Goal: Task Accomplishment & Management: Manage account settings

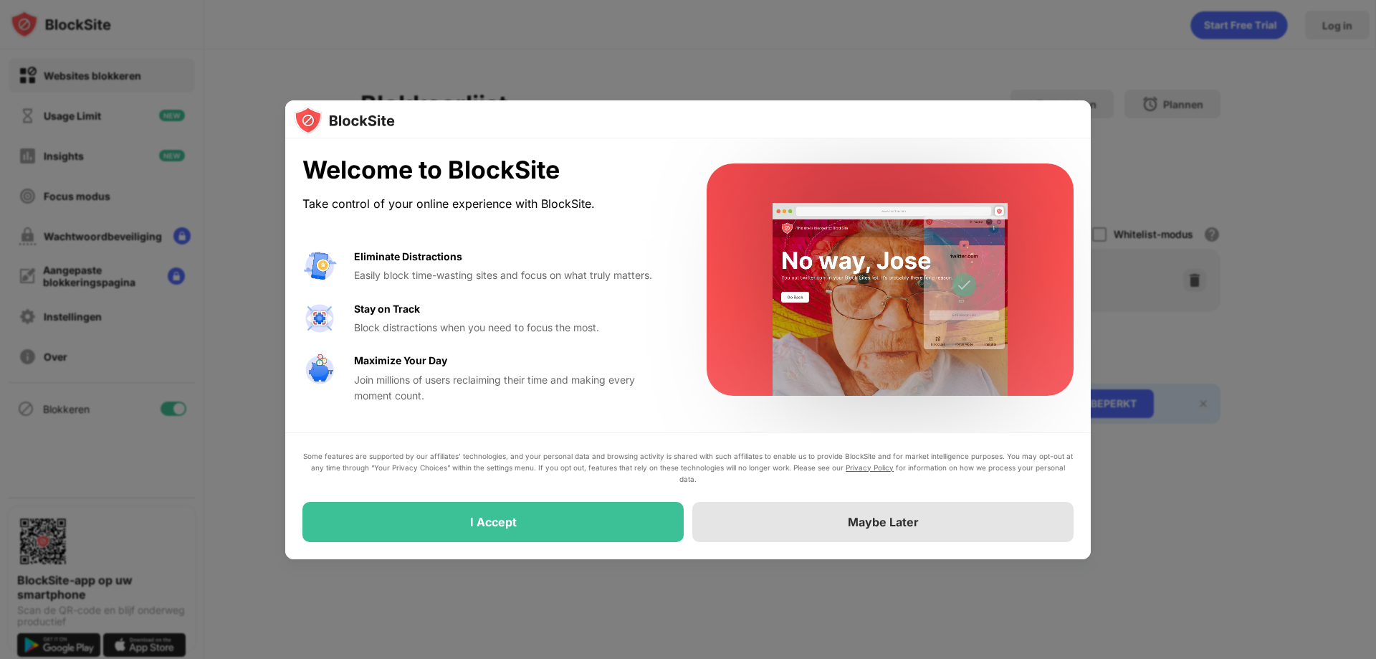
click at [819, 530] on div "Maybe Later" at bounding box center [882, 522] width 381 height 40
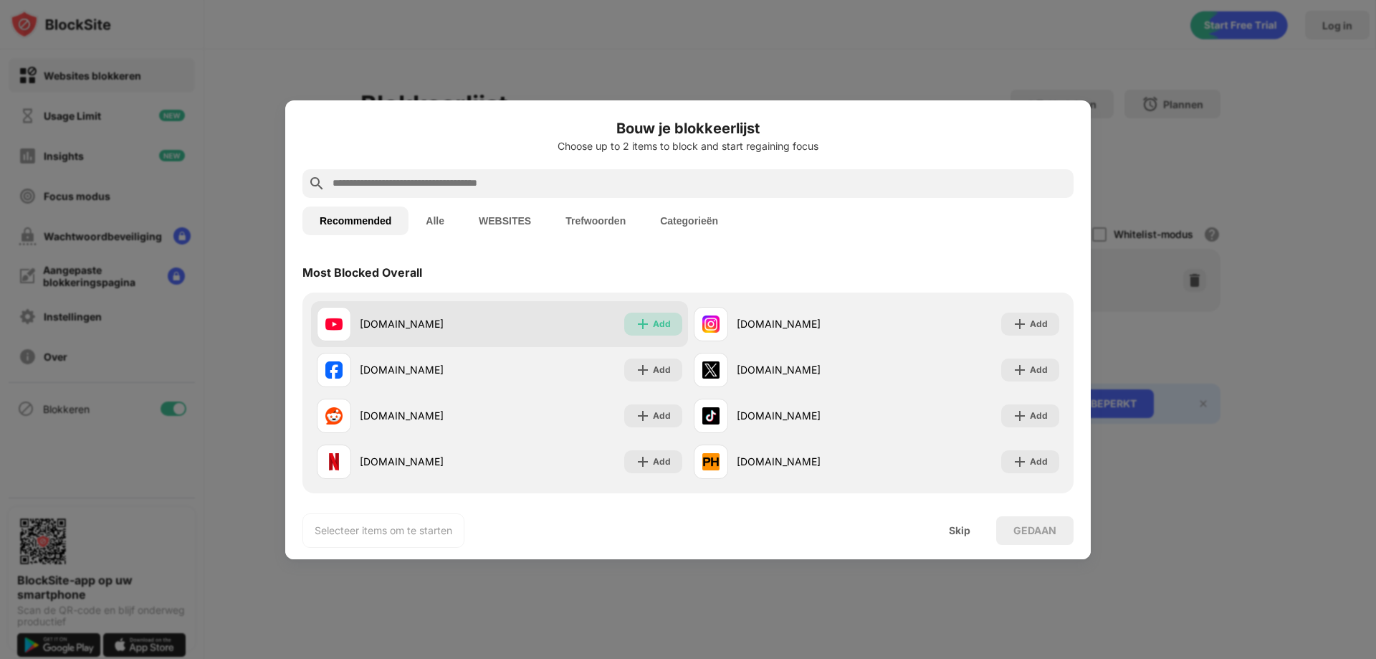
click at [641, 331] on div "Add" at bounding box center [653, 323] width 58 height 23
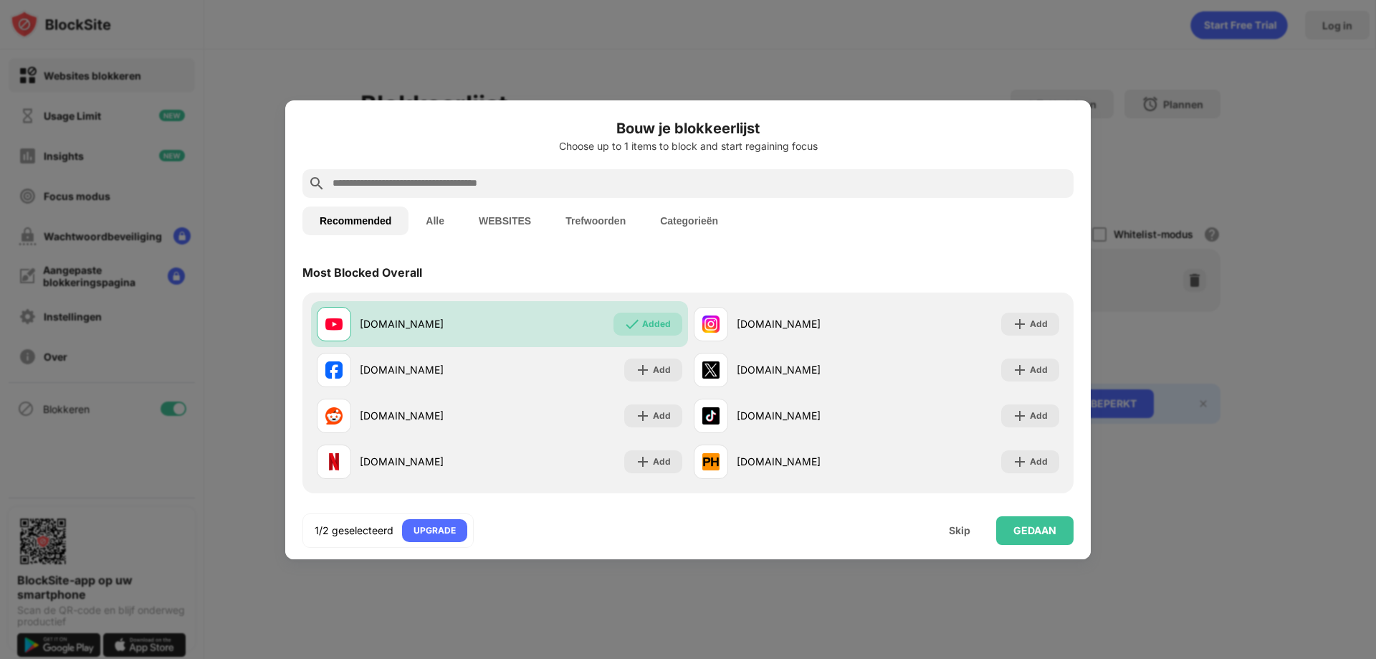
click at [396, 175] on input "text" at bounding box center [699, 183] width 737 height 17
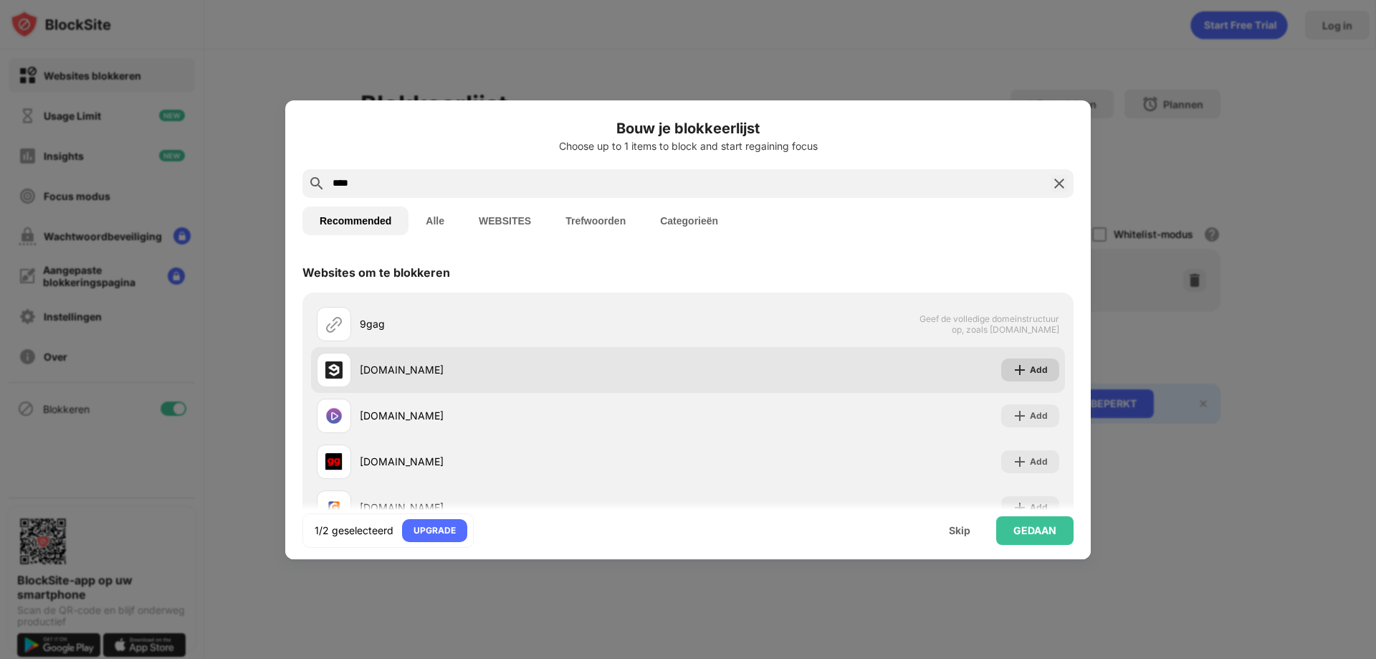
type input "****"
click at [1030, 376] on div "Add" at bounding box center [1039, 370] width 18 height 14
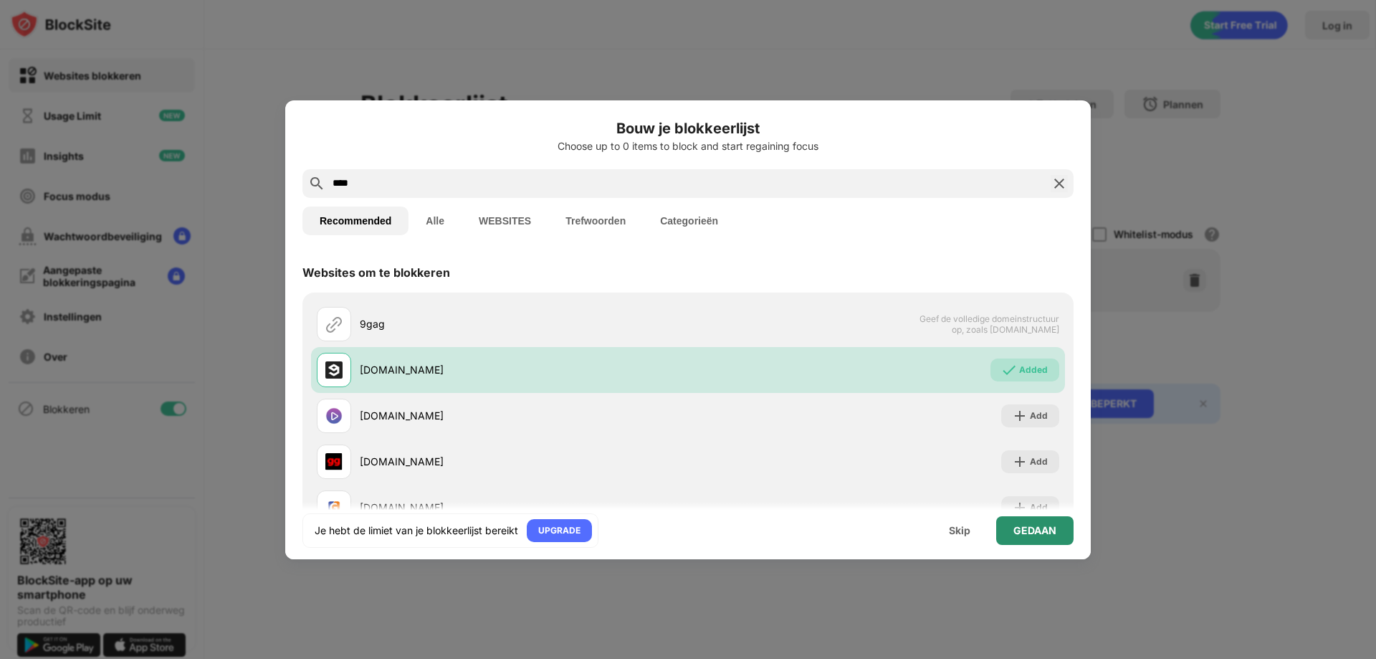
click at [1024, 522] on div "GEDAAN" at bounding box center [1034, 530] width 77 height 29
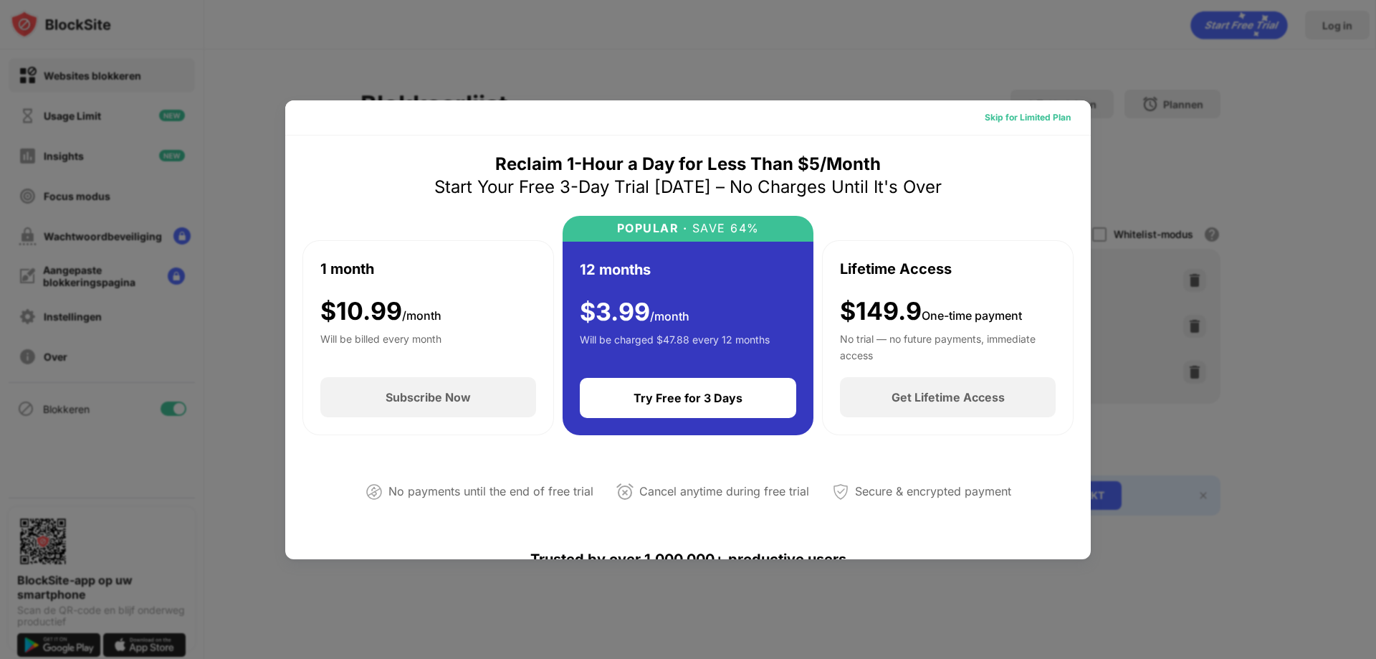
click at [1036, 118] on div "Skip for Limited Plan" at bounding box center [1028, 117] width 86 height 14
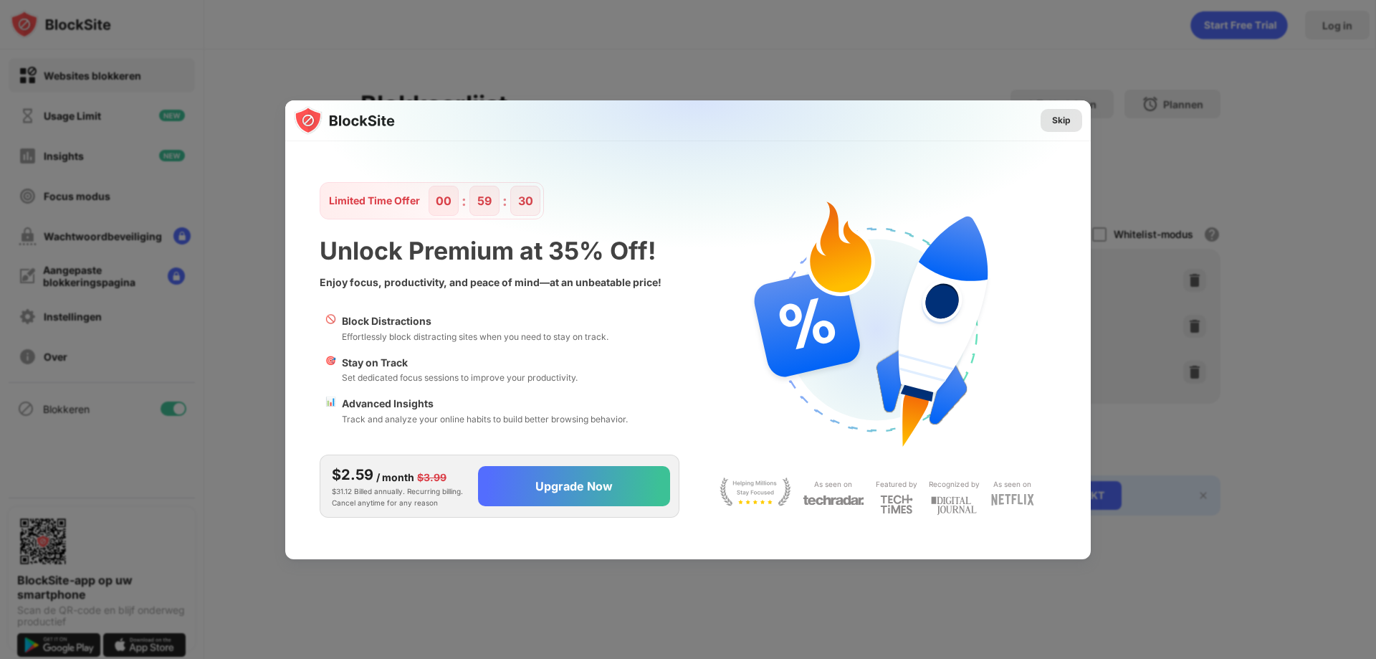
click at [1056, 123] on div "Skip" at bounding box center [1061, 120] width 19 height 14
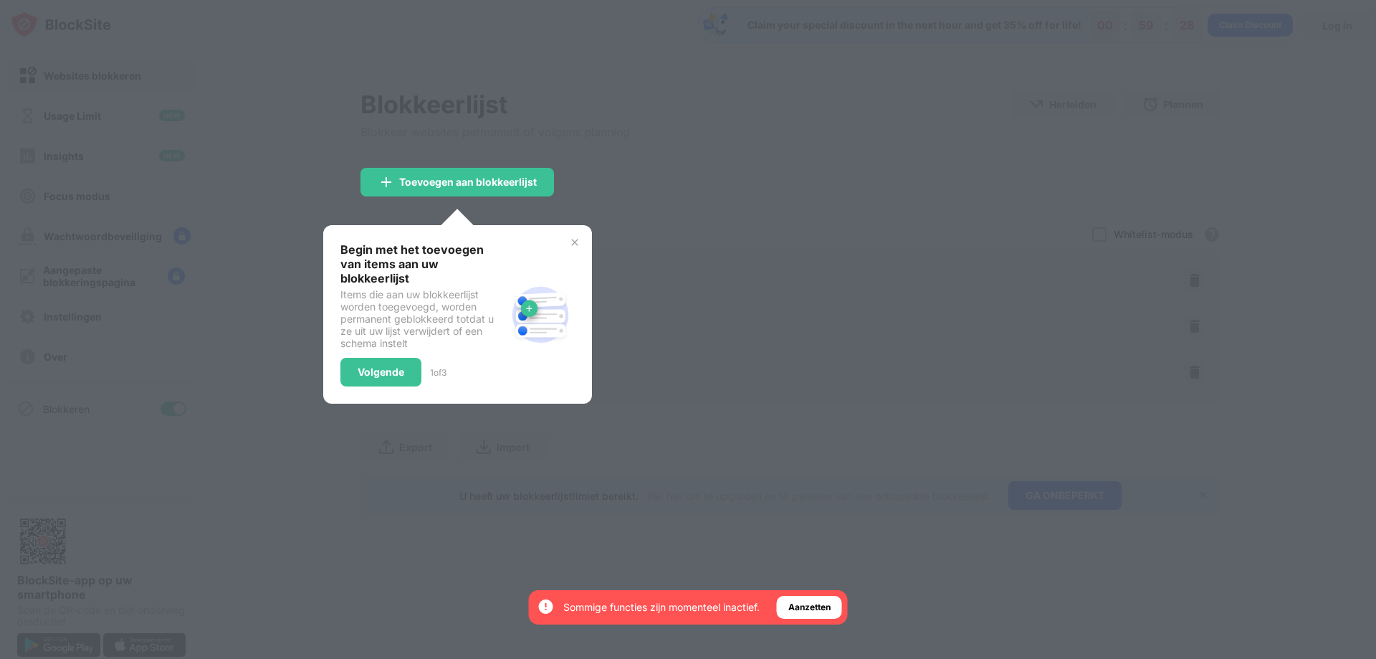
click at [569, 241] on img at bounding box center [574, 242] width 11 height 11
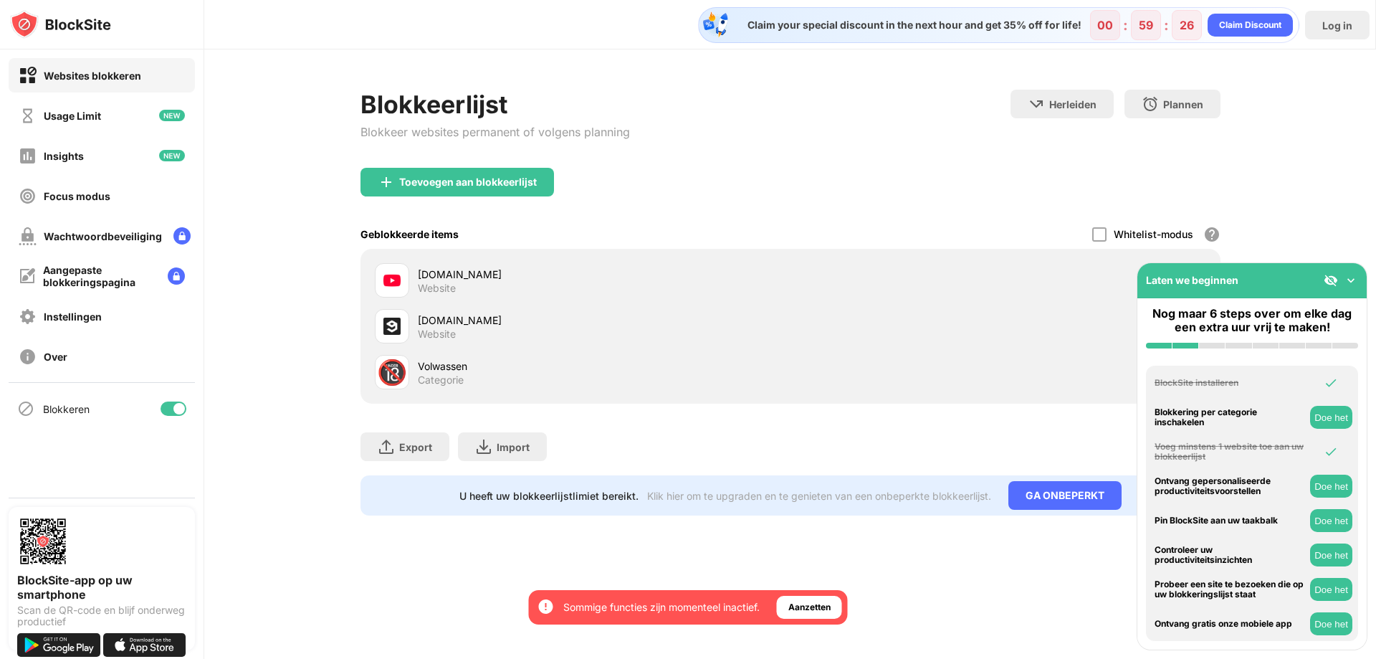
click at [1355, 280] on img at bounding box center [1351, 280] width 14 height 14
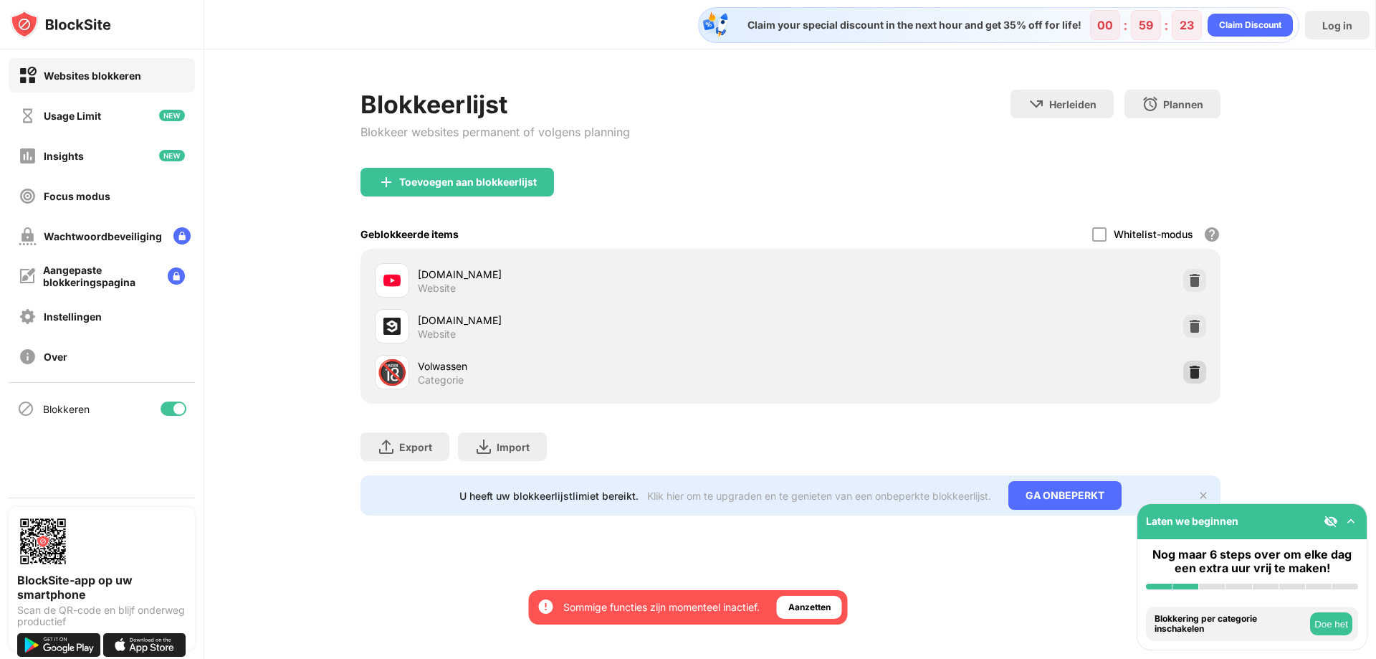
drag, startPoint x: 1190, startPoint y: 378, endPoint x: 1184, endPoint y: 393, distance: 16.8
click at [1190, 378] on img at bounding box center [1195, 372] width 14 height 14
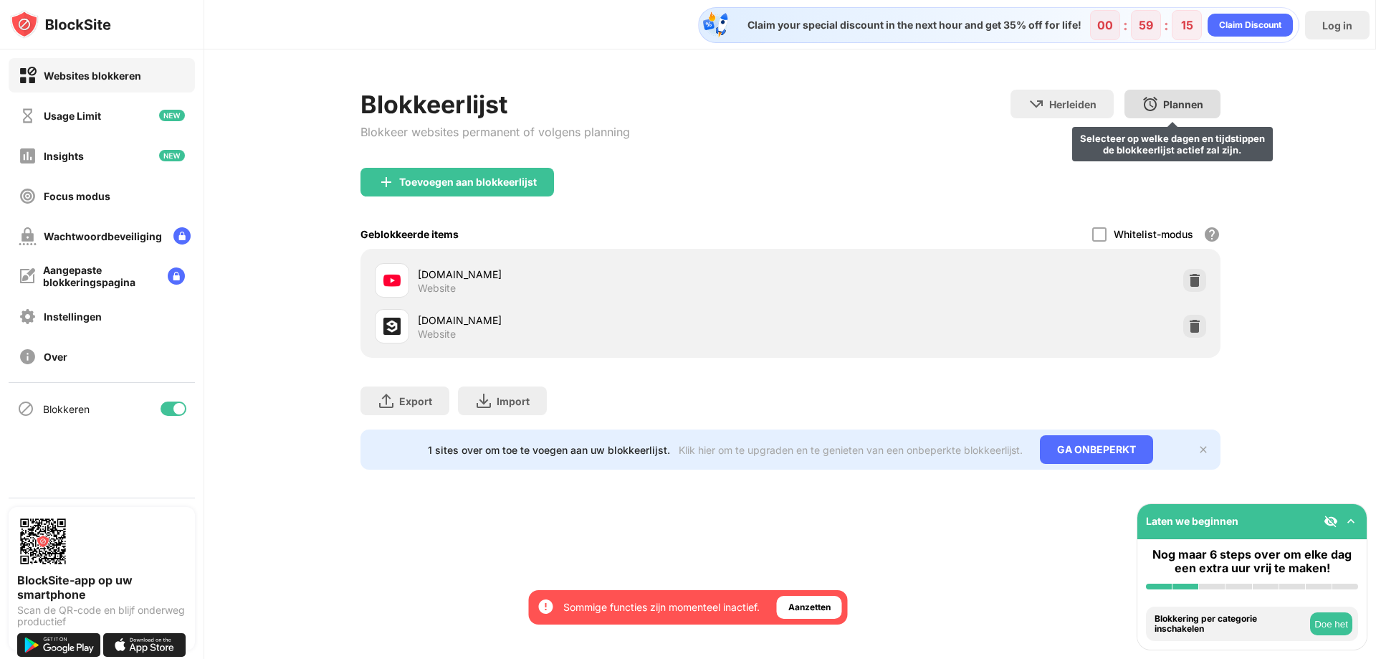
click at [1200, 105] on div "Plannen" at bounding box center [1183, 104] width 40 height 12
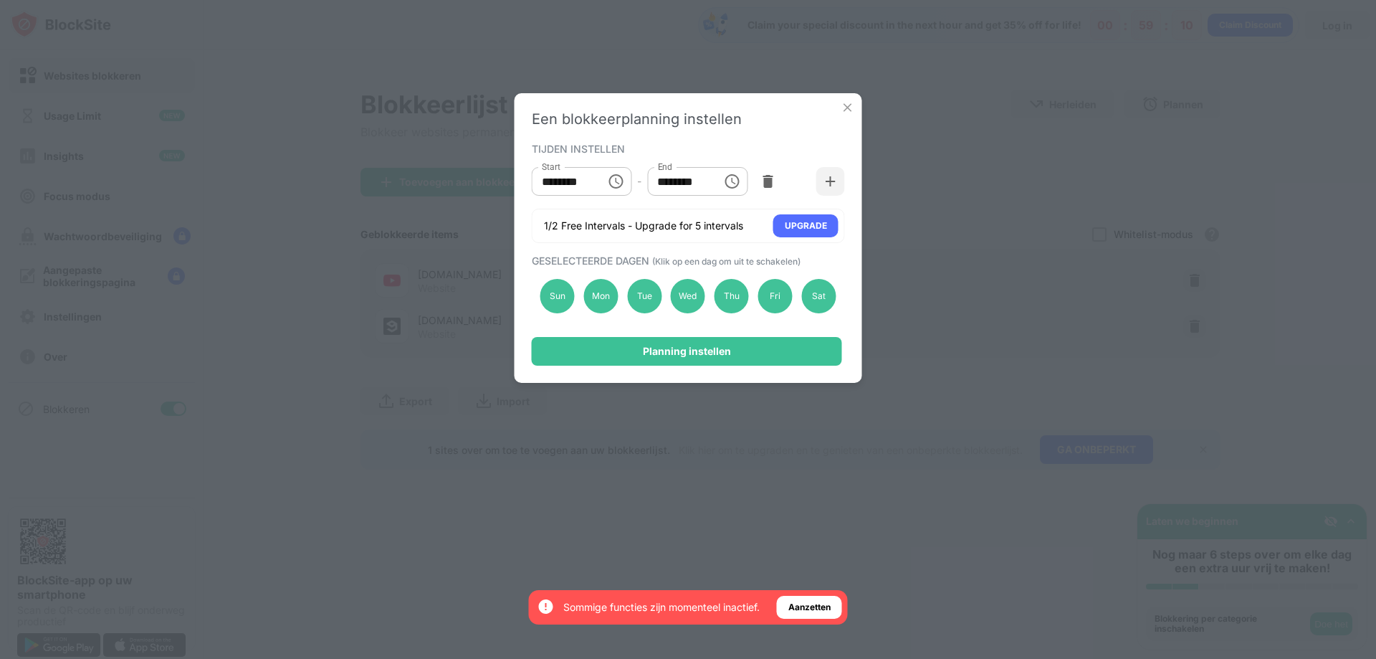
click at [850, 104] on img at bounding box center [848, 107] width 14 height 14
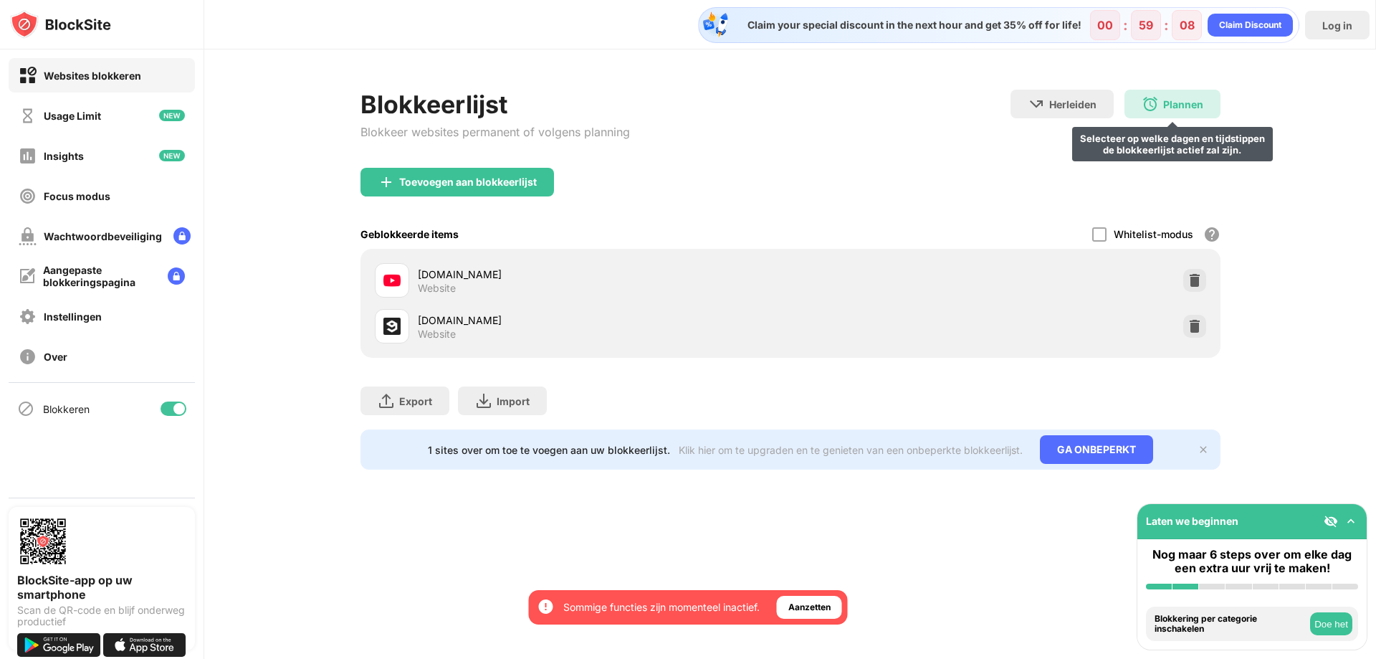
click at [1161, 106] on div "Plannen Selecteer op welke dagen en tijdstippen de blokkeerlijst actief zal zij…" at bounding box center [1173, 104] width 96 height 29
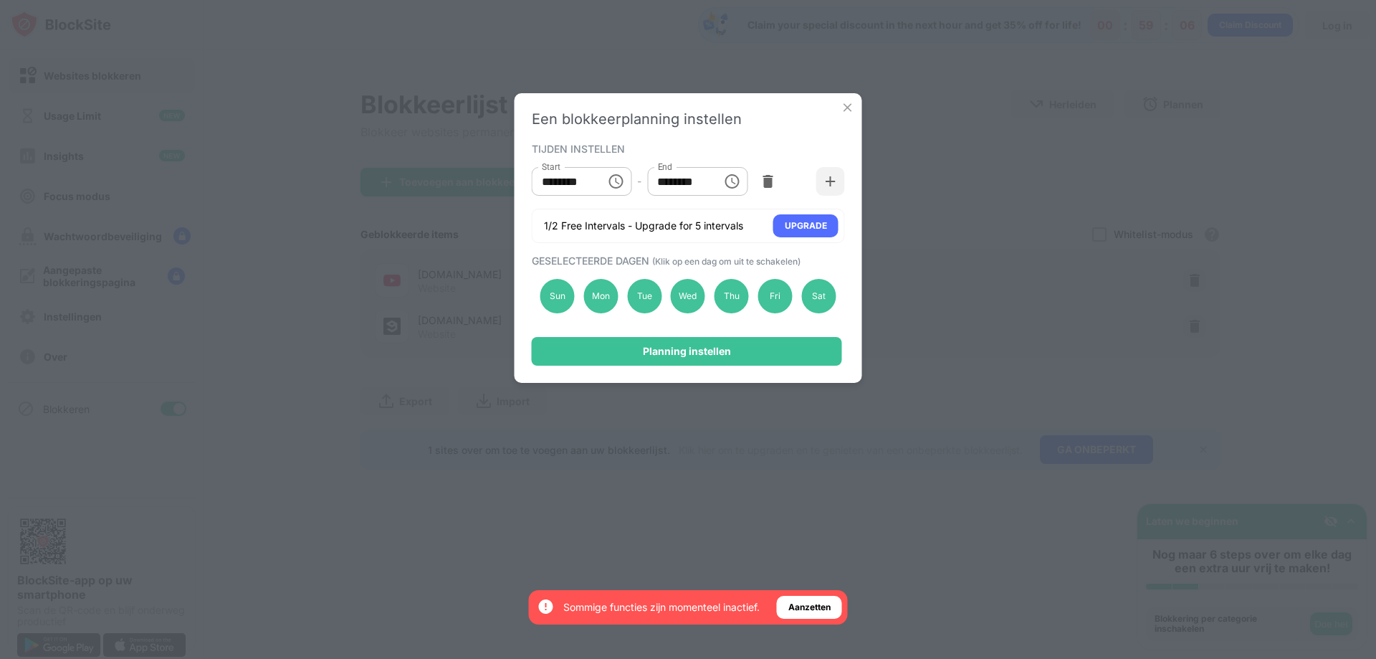
click at [568, 185] on input "********" at bounding box center [564, 181] width 65 height 29
click at [584, 183] on input "********" at bounding box center [564, 181] width 65 height 29
click at [608, 183] on button "Choose time, selected time is 10:00 AM" at bounding box center [615, 181] width 29 height 29
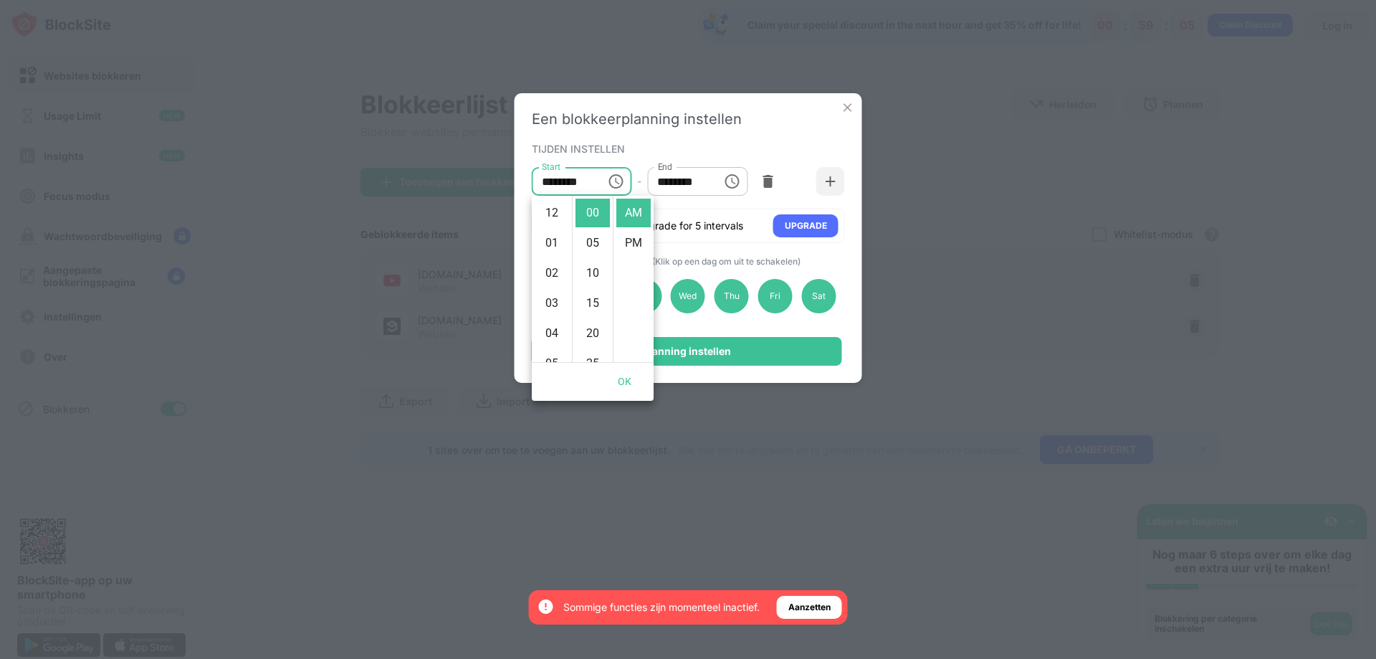
click at [617, 184] on icon "Choose time, selected time is 10:00 AM" at bounding box center [615, 181] width 17 height 17
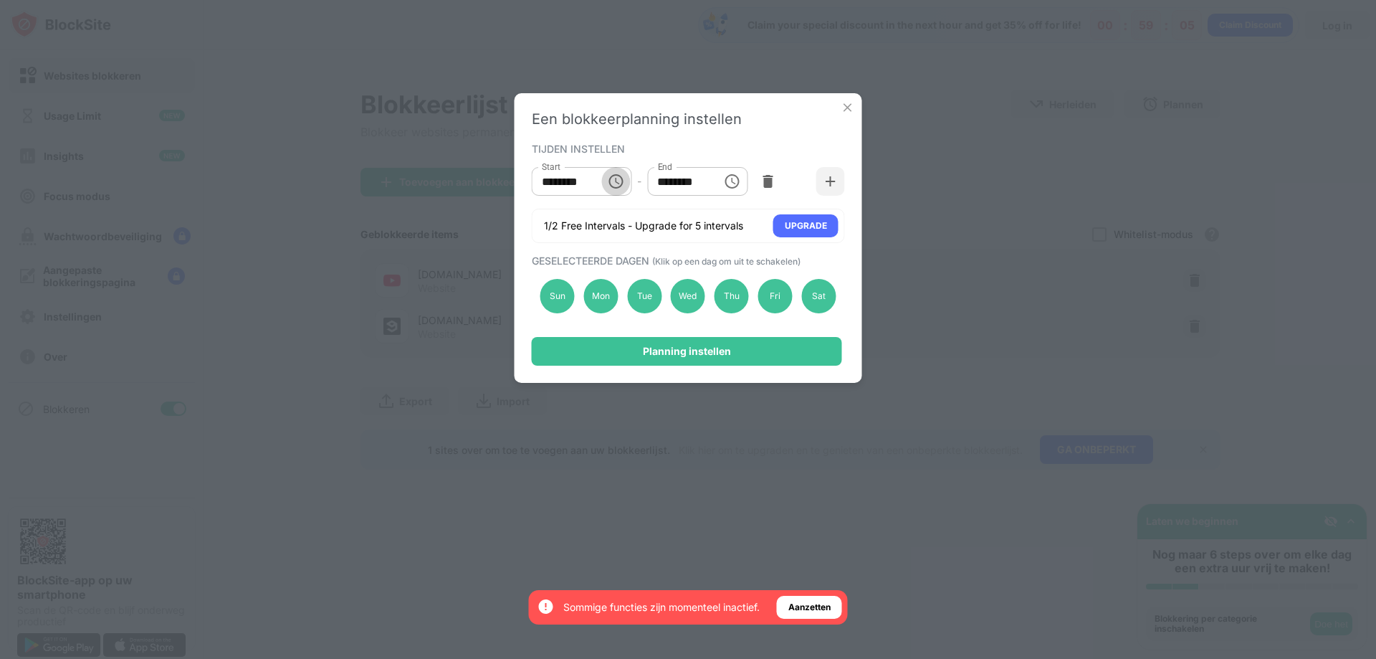
click at [617, 184] on icon "Choose time, selected time is 10:00 AM" at bounding box center [615, 181] width 17 height 17
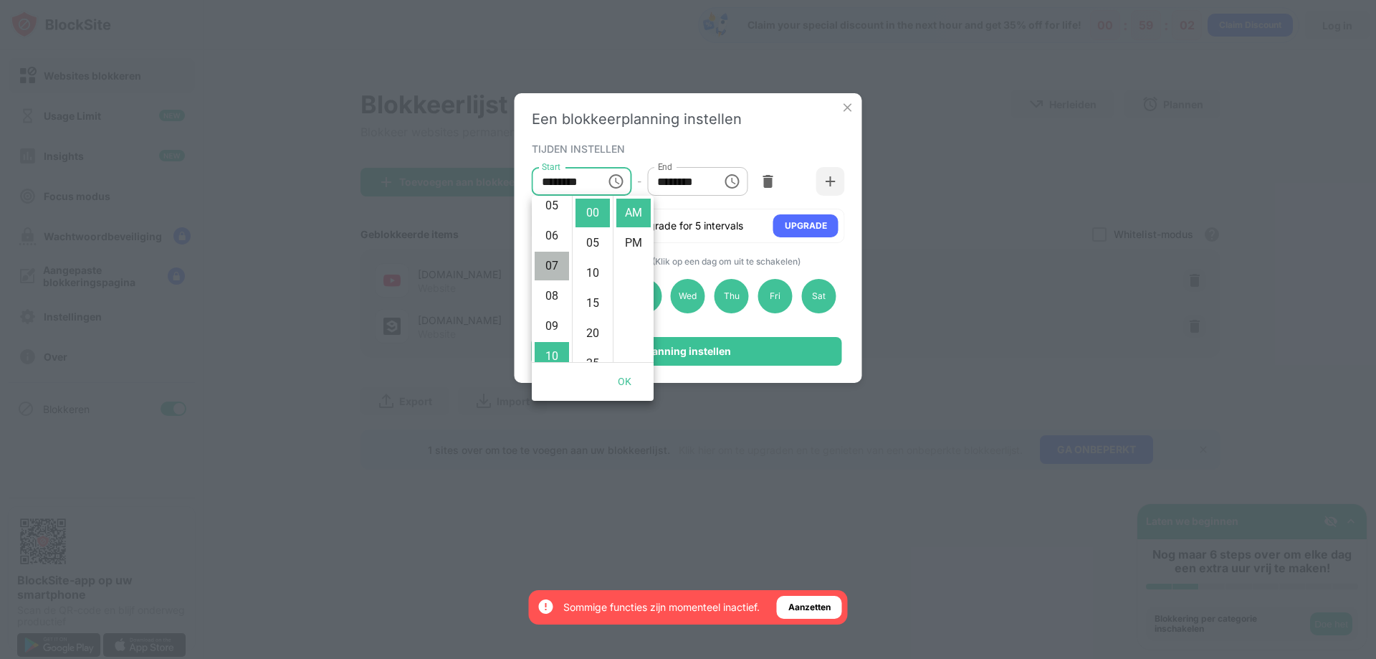
click at [545, 263] on li "07" at bounding box center [552, 266] width 34 height 29
type input "********"
click at [689, 182] on input "********" at bounding box center [679, 181] width 65 height 29
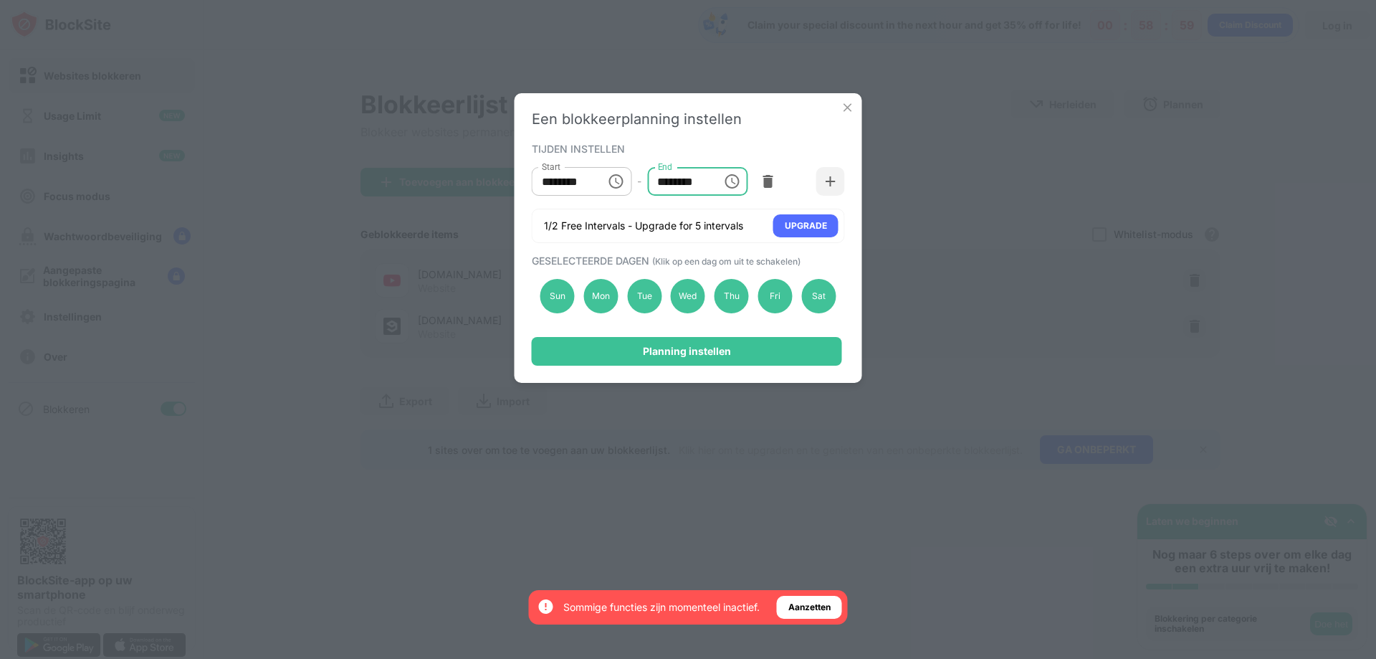
click at [710, 191] on input "********" at bounding box center [679, 181] width 65 height 29
click at [741, 181] on button "Choose time, selected time is 1:00 PM" at bounding box center [731, 181] width 29 height 29
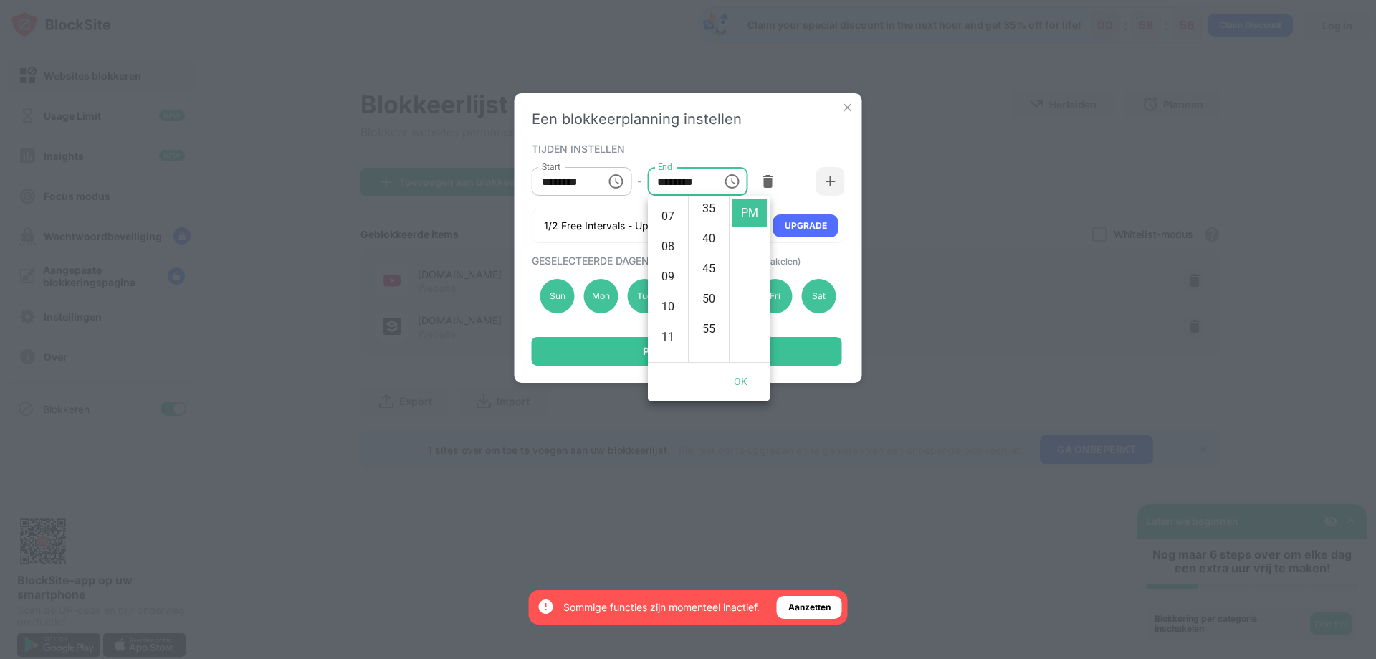
scroll to position [173, 0]
click at [669, 254] on li "07" at bounding box center [668, 250] width 34 height 29
type input "********"
click at [739, 379] on button "OK" at bounding box center [741, 381] width 46 height 27
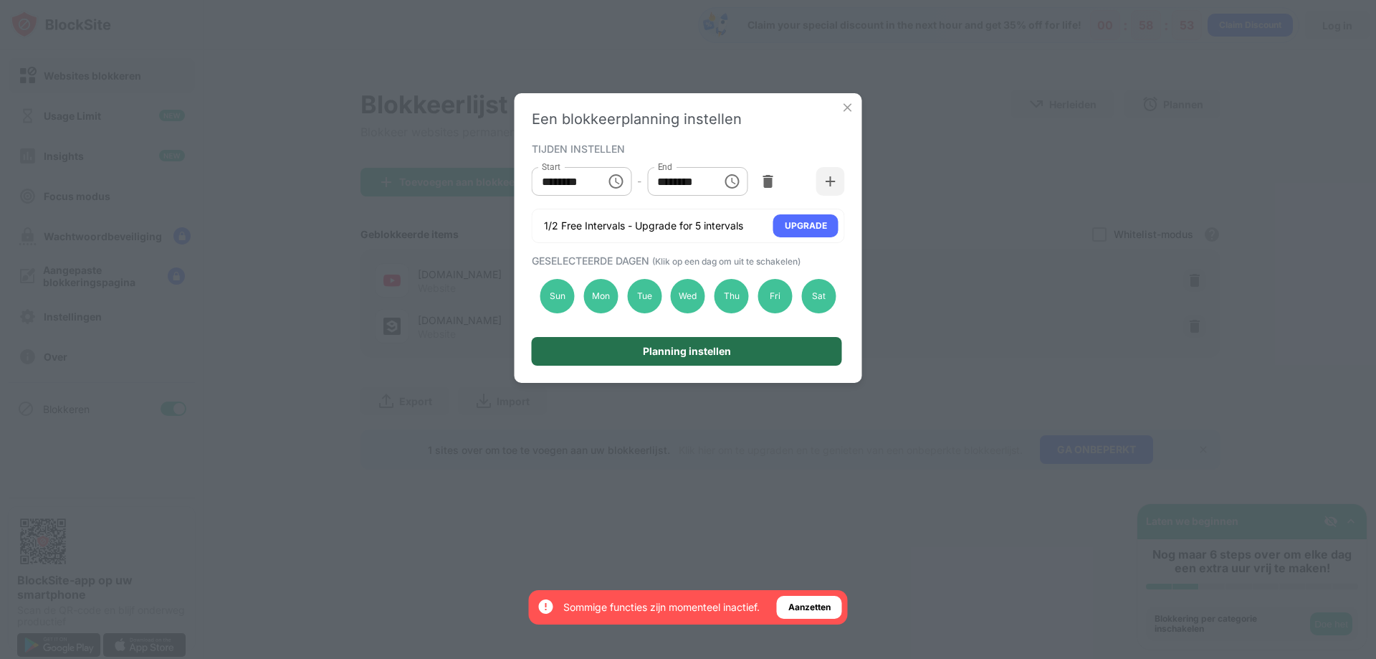
click at [748, 357] on div "Planning instellen" at bounding box center [687, 351] width 310 height 29
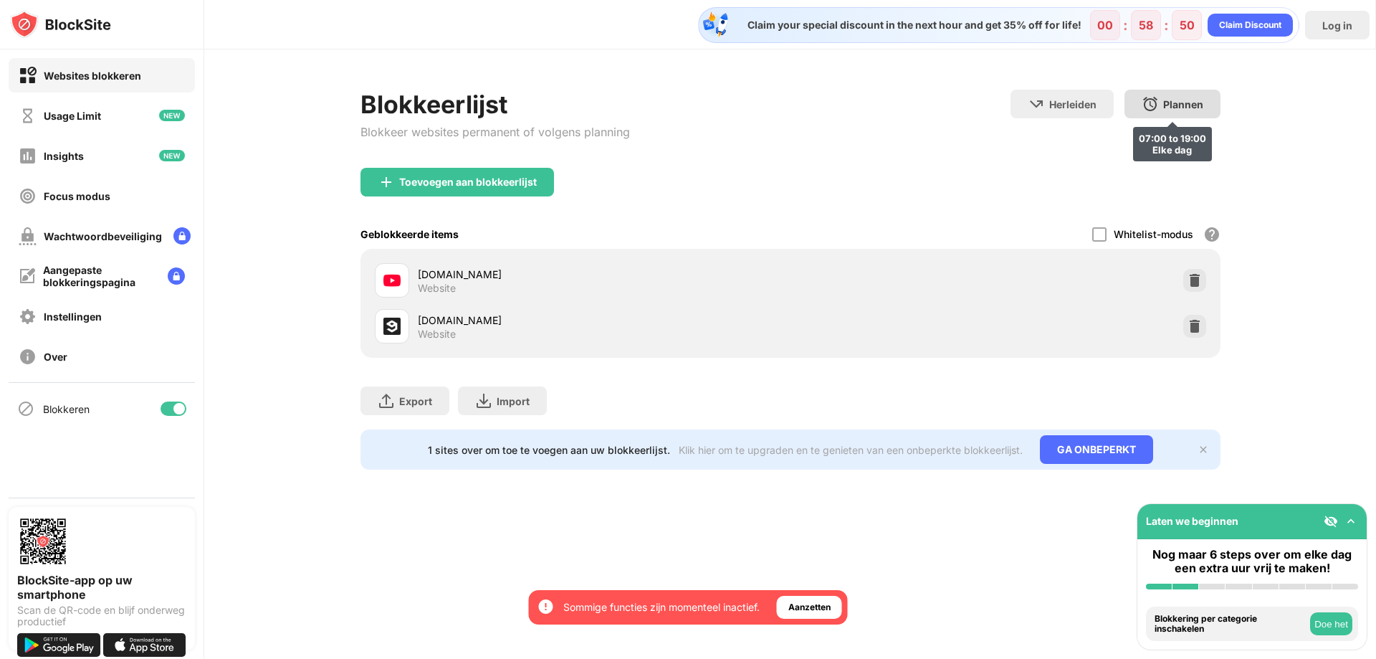
click at [1177, 105] on div "Plannen" at bounding box center [1183, 104] width 40 height 12
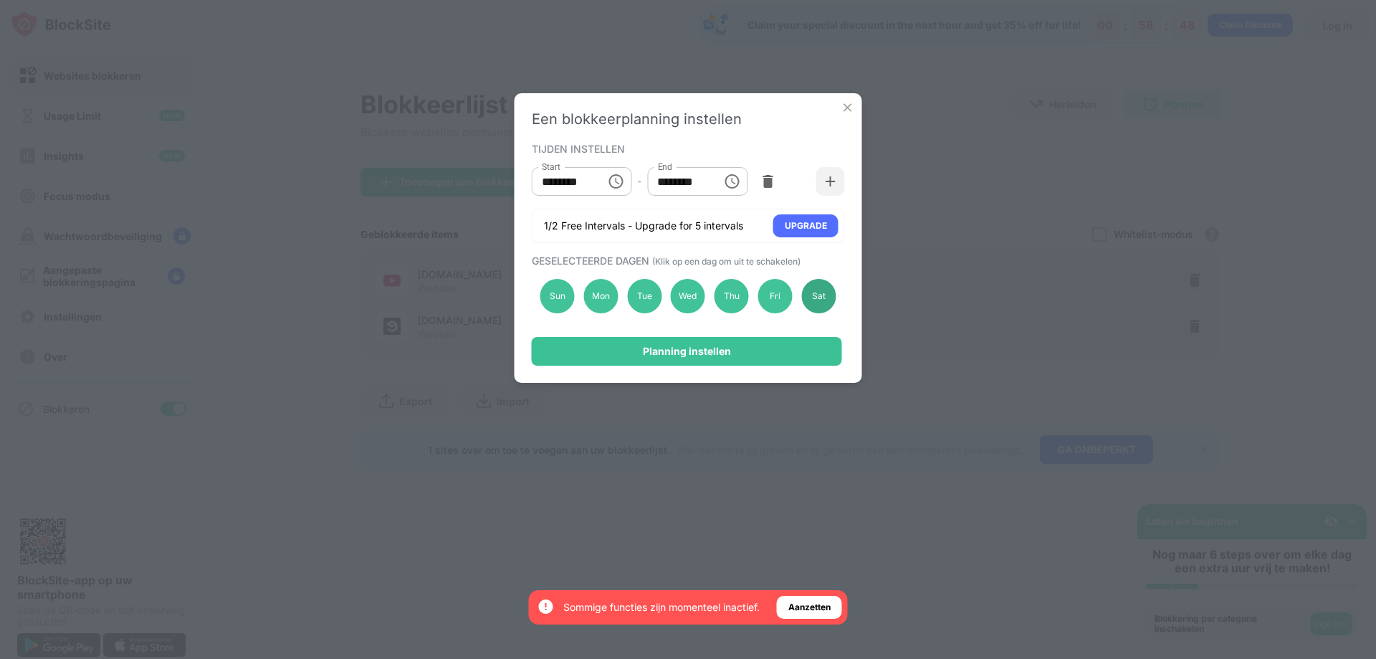
drag, startPoint x: 782, startPoint y: 296, endPoint x: 811, endPoint y: 295, distance: 29.4
click at [783, 296] on div "Fri" at bounding box center [775, 296] width 34 height 34
click at [821, 295] on div "Sat" at bounding box center [818, 296] width 34 height 34
click at [554, 301] on div "Sun" at bounding box center [557, 296] width 34 height 34
click at [786, 297] on div "Fri" at bounding box center [775, 296] width 34 height 34
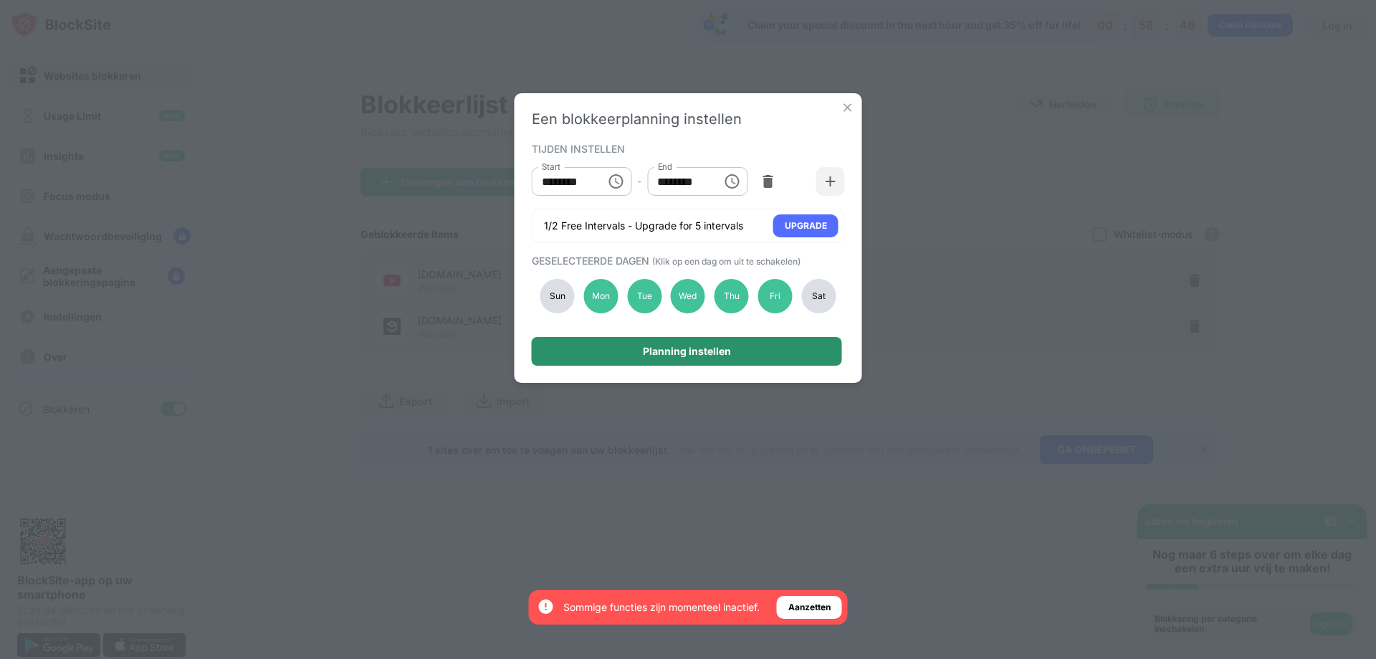
click at [769, 353] on div "Planning instellen" at bounding box center [687, 351] width 310 height 29
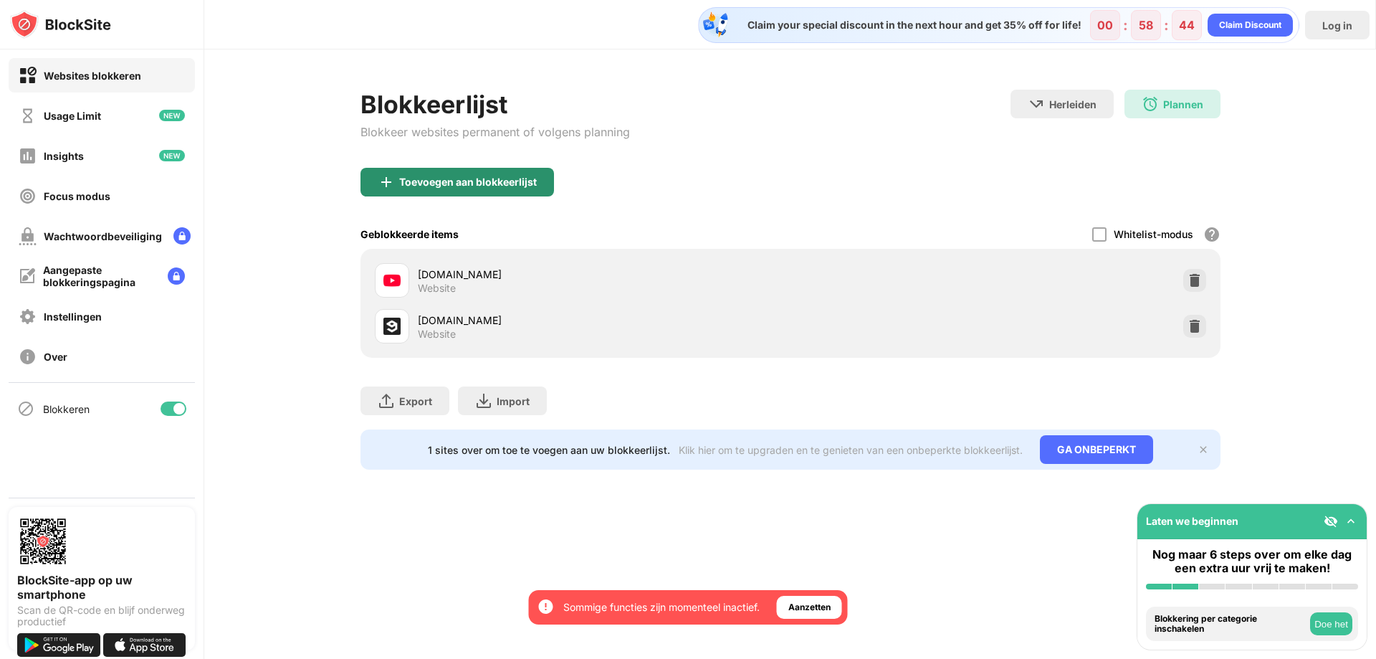
click at [471, 178] on div "Toevoegen aan blokkeerlijst" at bounding box center [468, 181] width 138 height 11
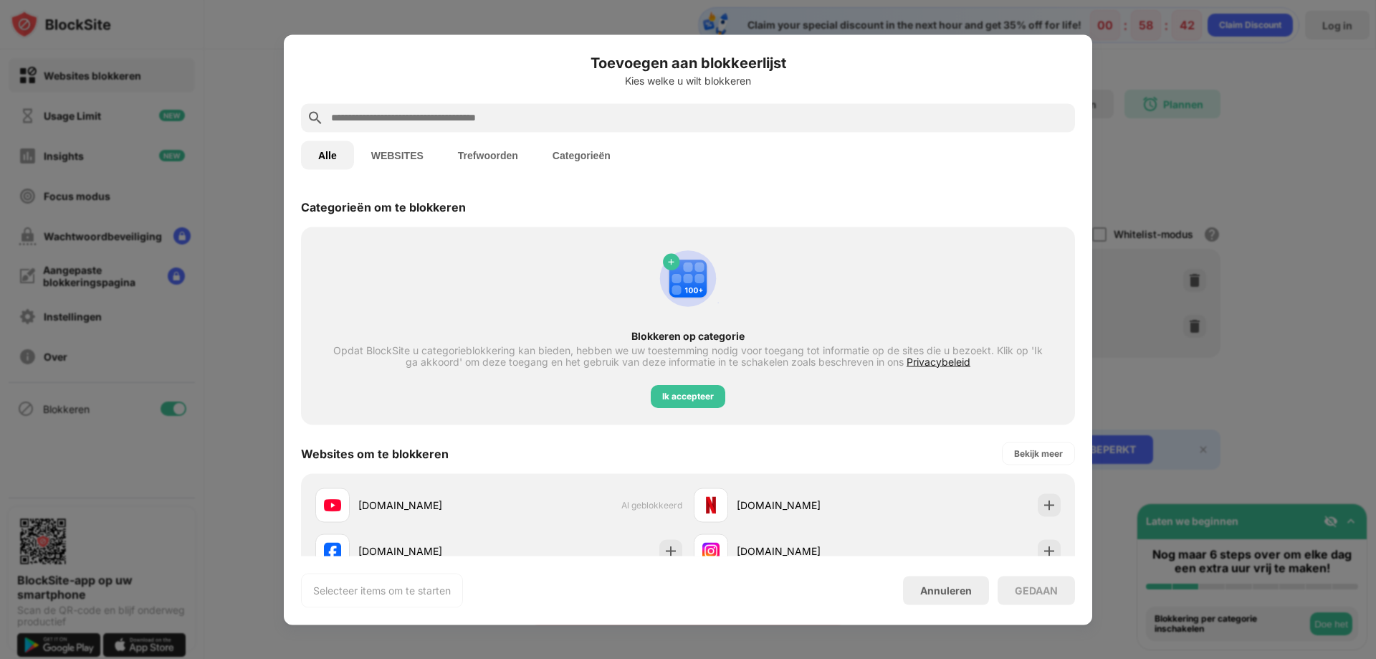
click at [458, 119] on input "text" at bounding box center [700, 117] width 740 height 17
drag, startPoint x: 1157, startPoint y: 224, endPoint x: 1155, endPoint y: 216, distance: 8.2
click at [1155, 216] on div at bounding box center [688, 329] width 1376 height 659
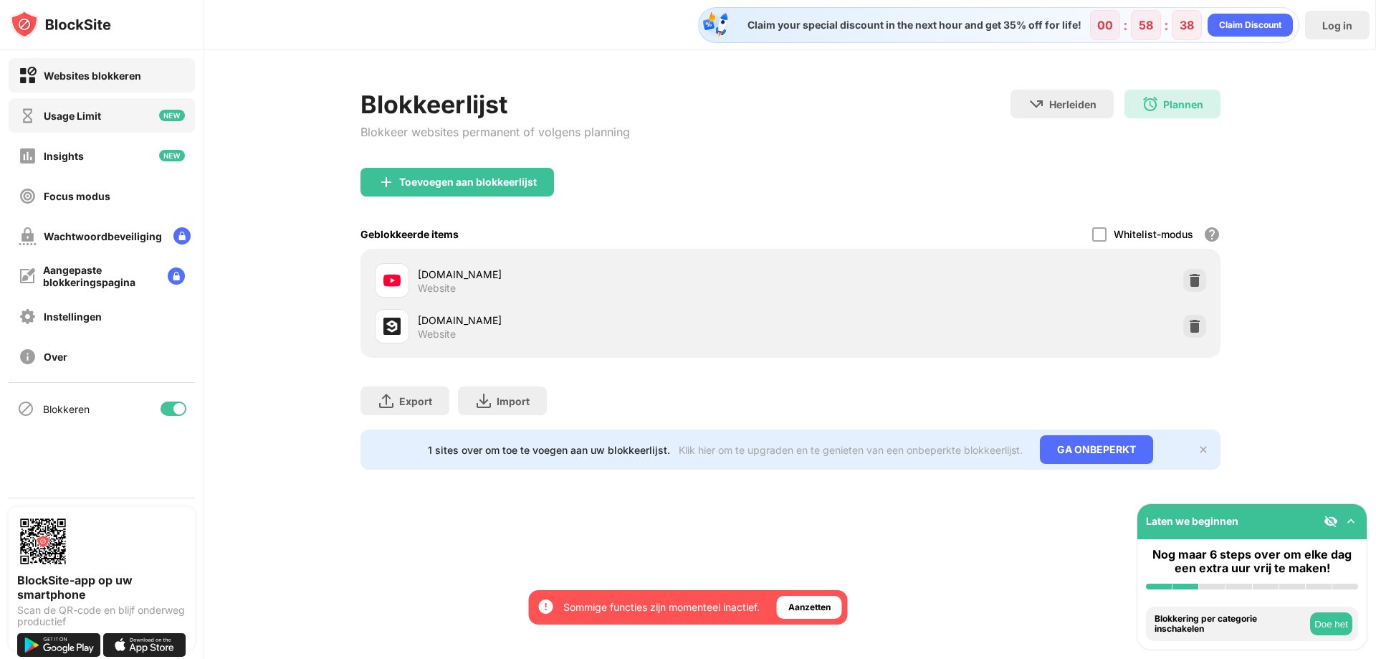
click at [101, 127] on div "Usage Limit" at bounding box center [102, 115] width 186 height 34
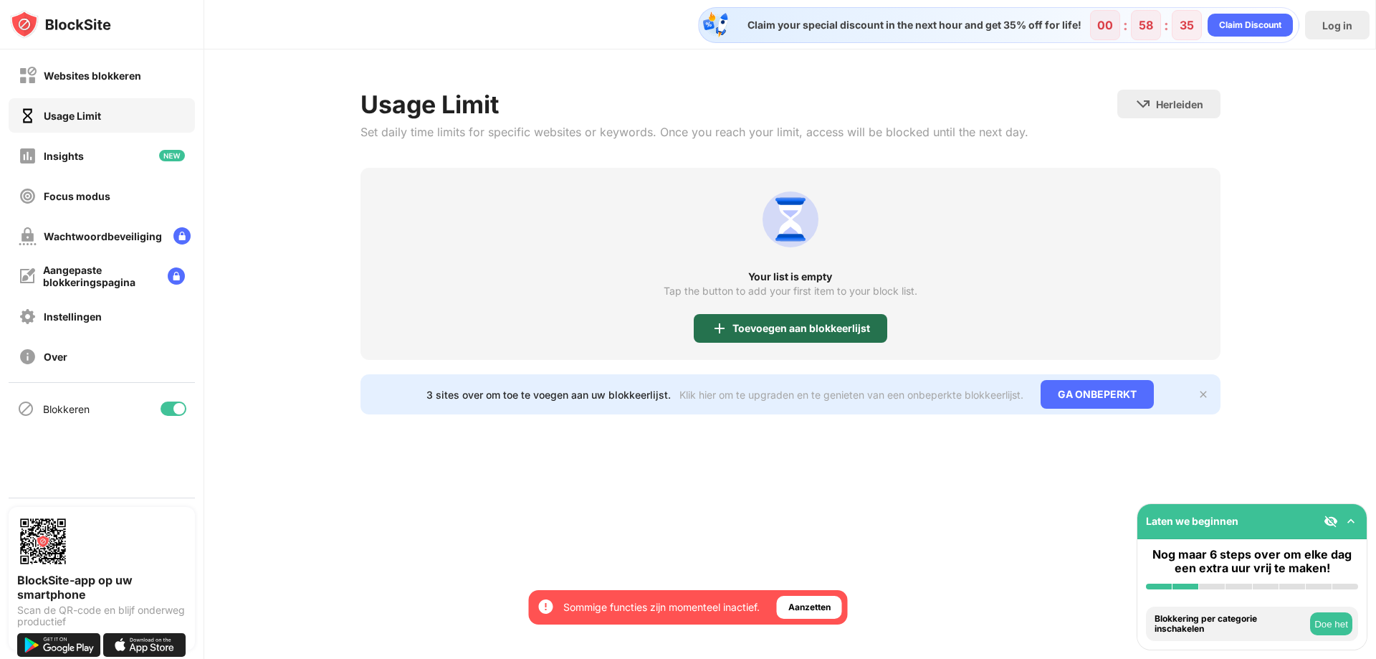
click at [745, 338] on div "Toevoegen aan blokkeerlijst" at bounding box center [791, 328] width 194 height 29
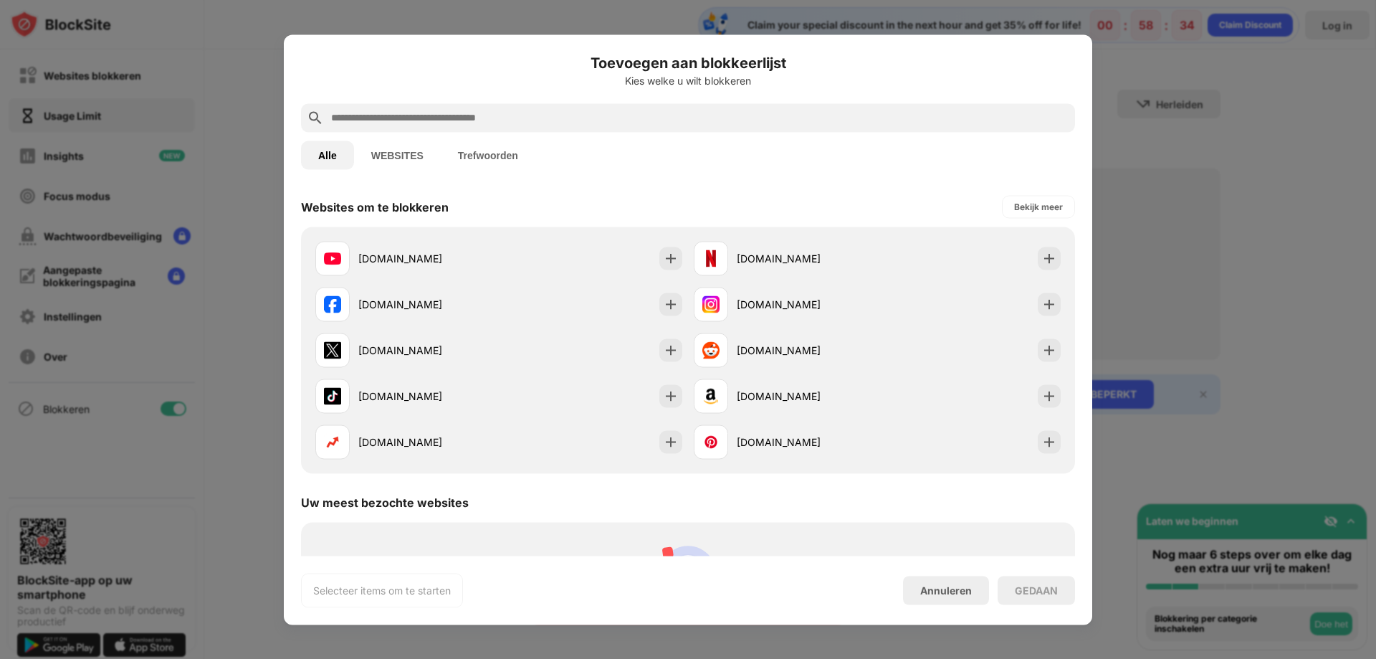
click at [446, 101] on div "Toevoegen aan blokkeerlijst Kies welke u wilt blokkeren" at bounding box center [688, 78] width 774 height 52
click at [447, 108] on div at bounding box center [688, 117] width 774 height 29
click at [427, 113] on input "text" at bounding box center [700, 117] width 740 height 17
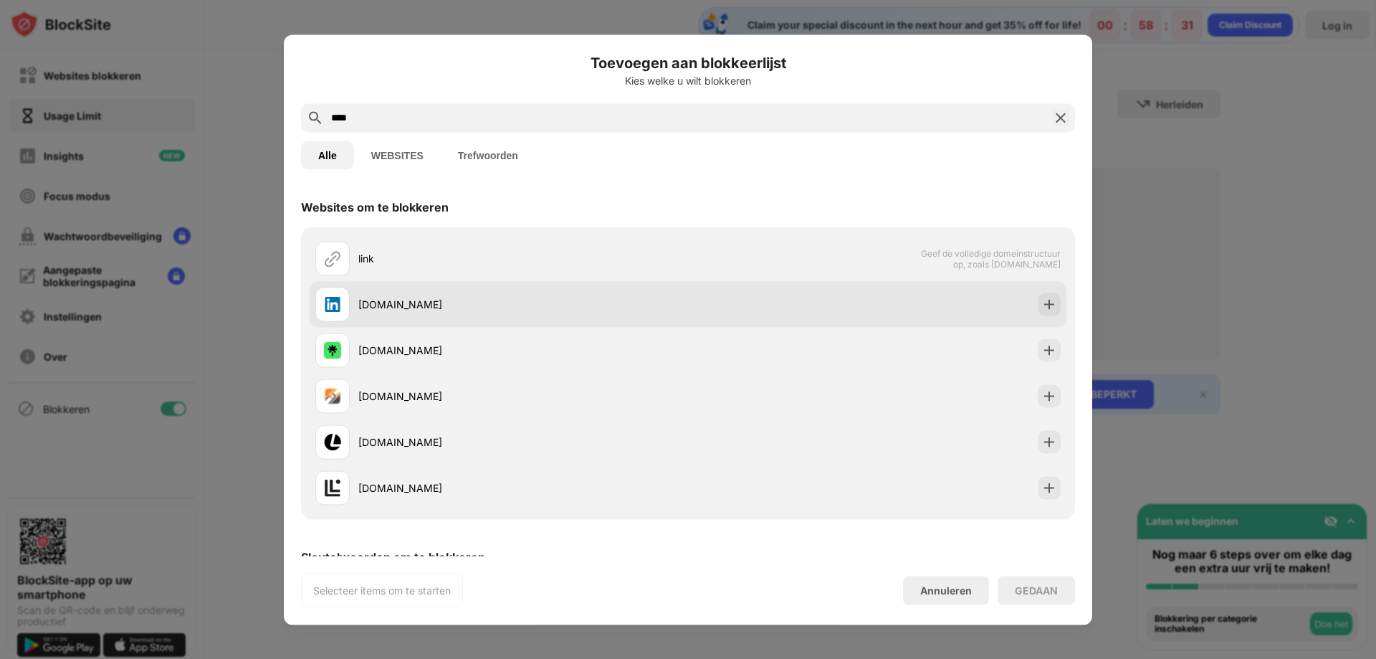
type input "****"
click at [426, 301] on div "[DOMAIN_NAME]" at bounding box center [523, 304] width 330 height 15
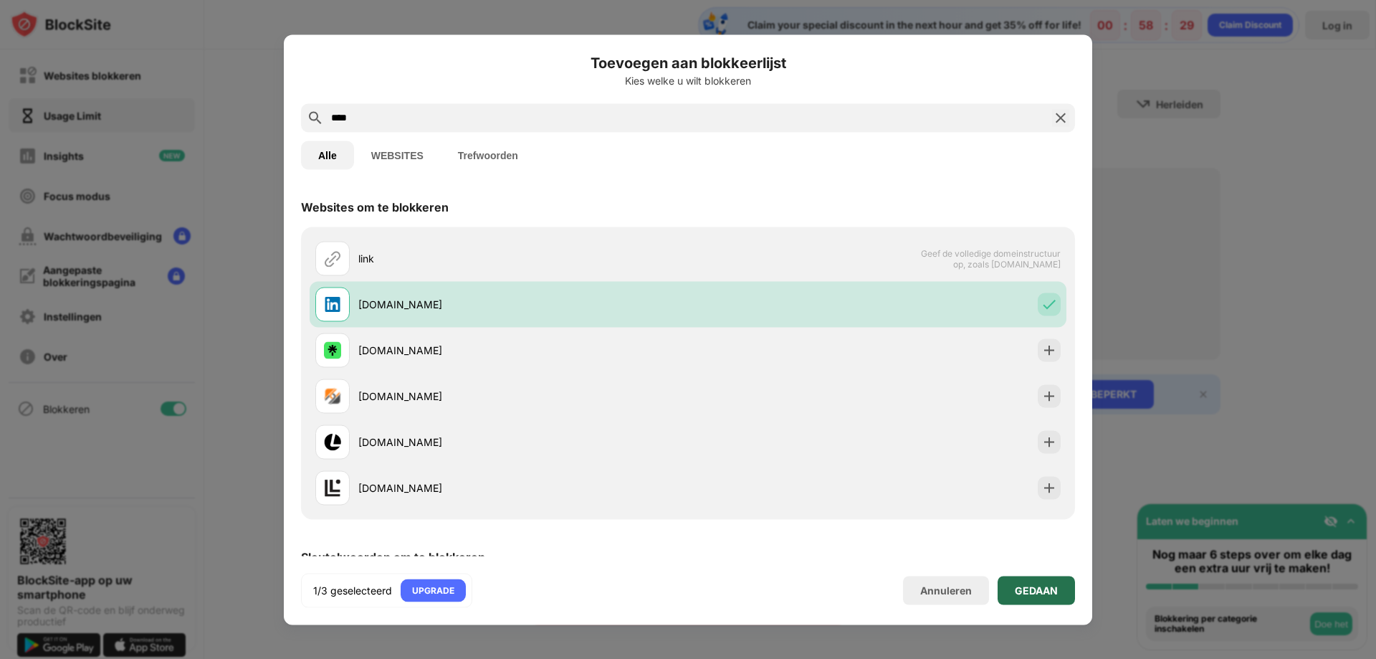
click at [1043, 590] on div "GEDAAN" at bounding box center [1036, 589] width 43 height 11
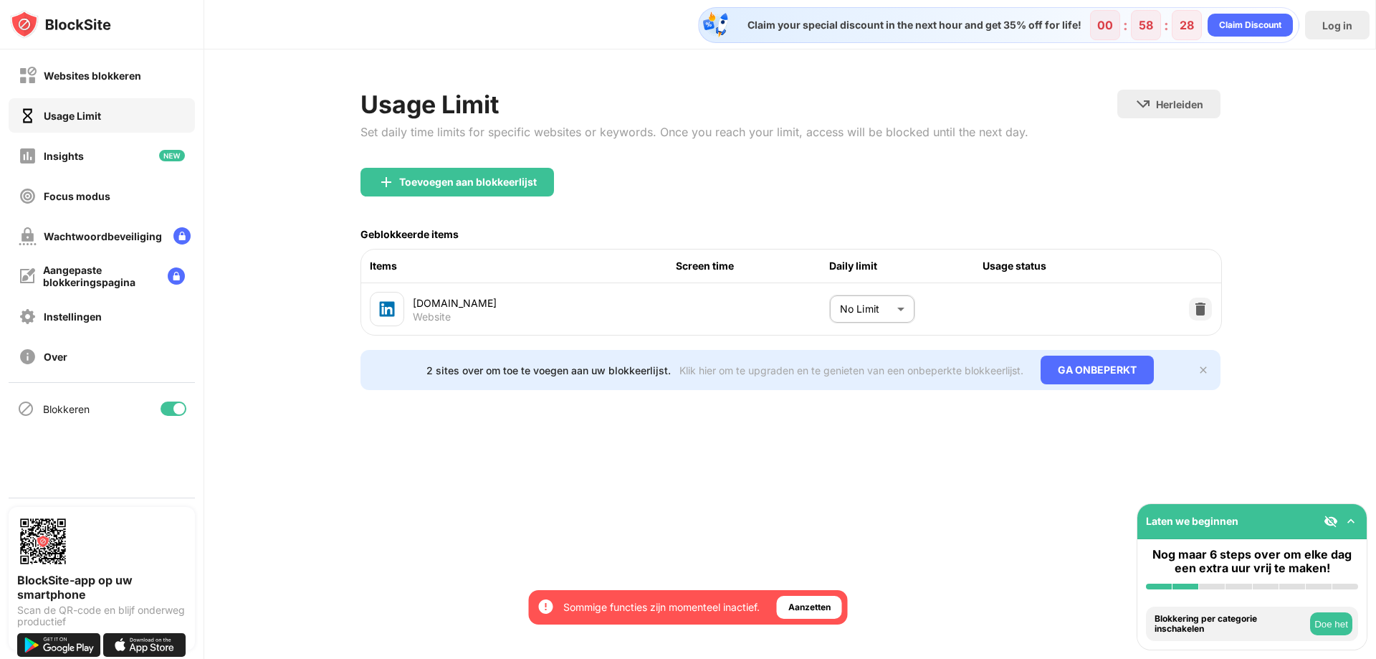
click at [895, 333] on div "[DOMAIN_NAME] Website No Limit ******** ​" at bounding box center [791, 309] width 860 height 52
click at [893, 324] on body "Door u aan te melden, verzekert u toegang tot alle functies en voordelen die af…" at bounding box center [688, 329] width 1376 height 659
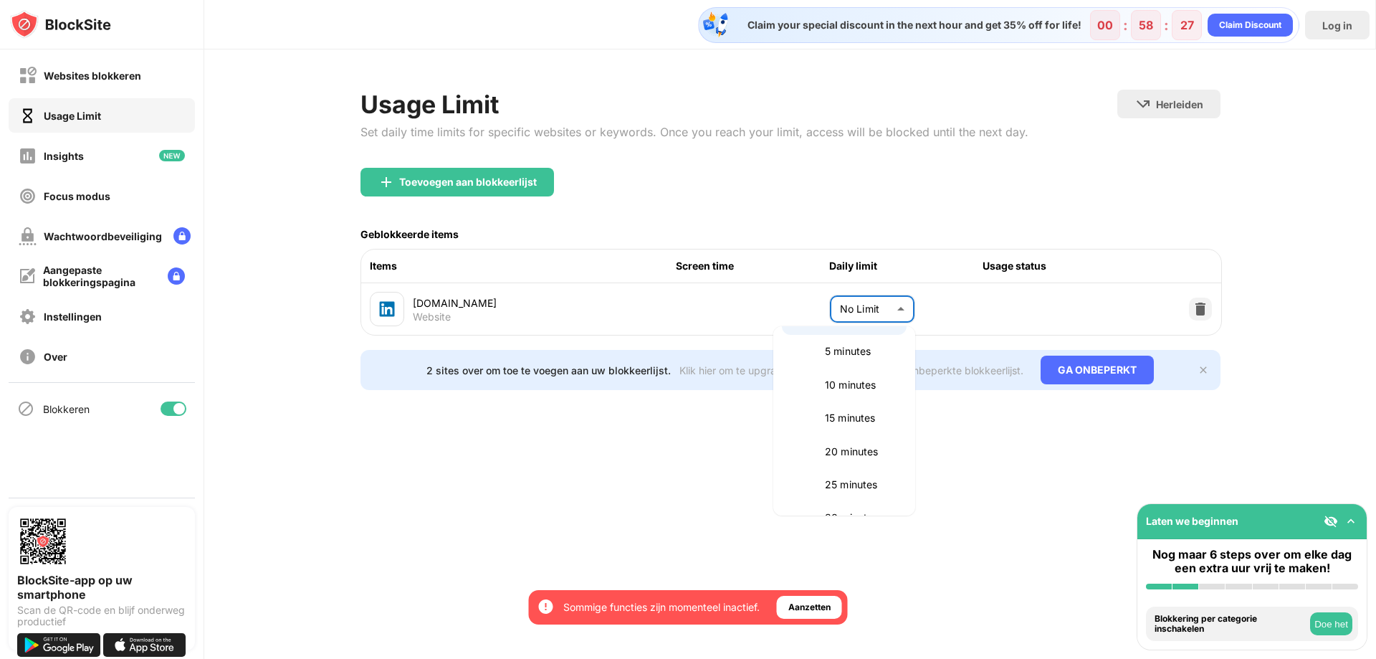
scroll to position [72, 0]
click at [864, 416] on p "20 minutes" at bounding box center [861, 419] width 73 height 16
type input "**"
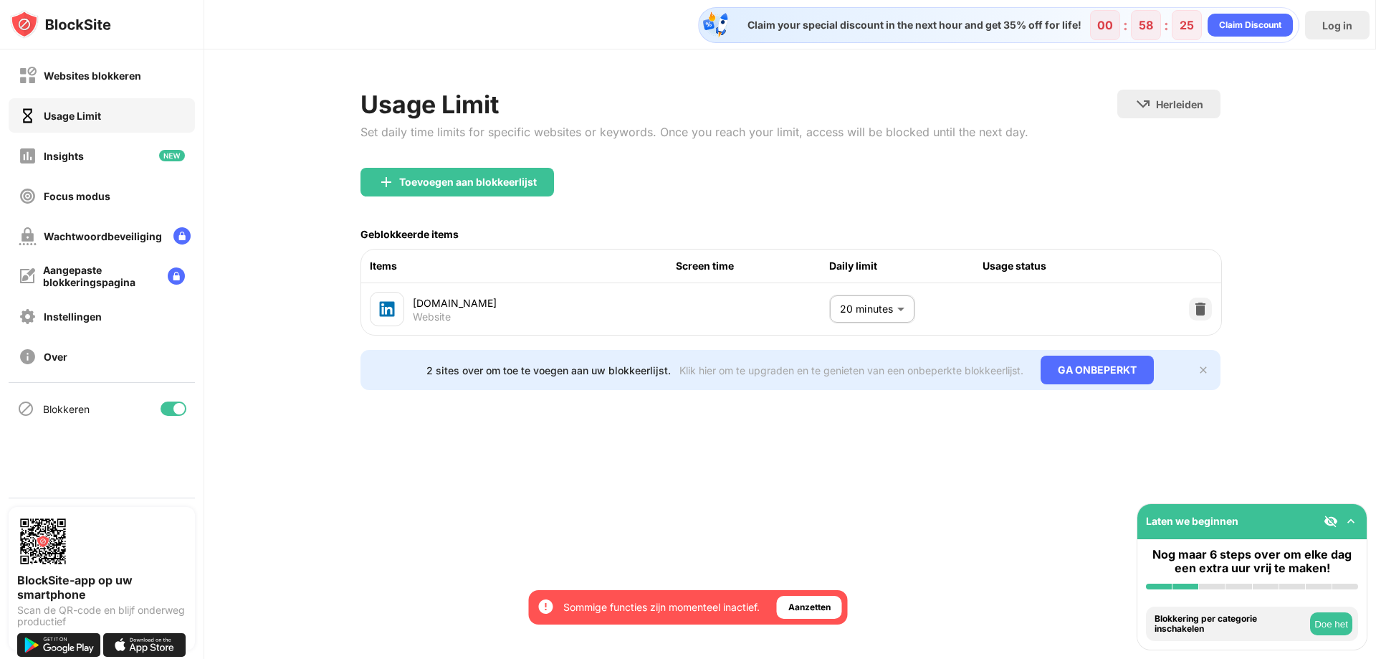
click at [918, 487] on div "Claim your special discount in the next hour and get 35% off for life! 00 : 58 …" at bounding box center [790, 329] width 1172 height 659
click at [1201, 371] on img at bounding box center [1203, 369] width 11 height 11
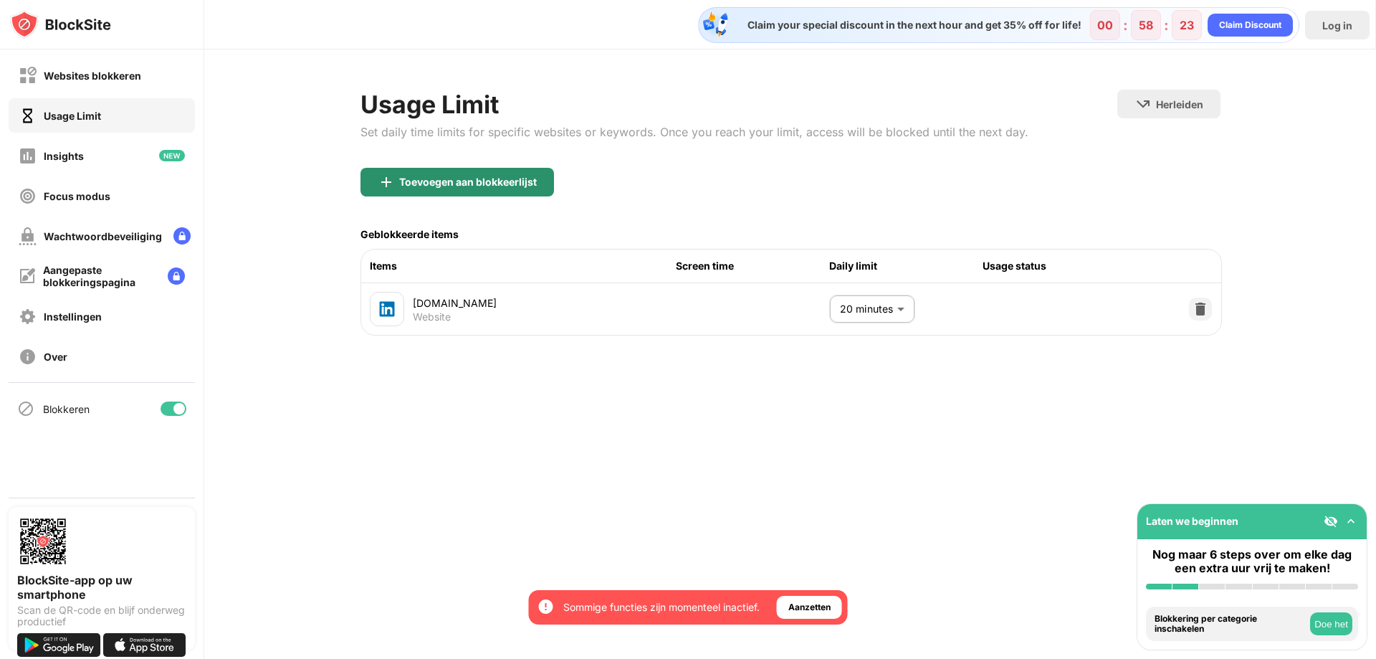
click at [490, 186] on div "Toevoegen aan blokkeerlijst" at bounding box center [468, 181] width 138 height 11
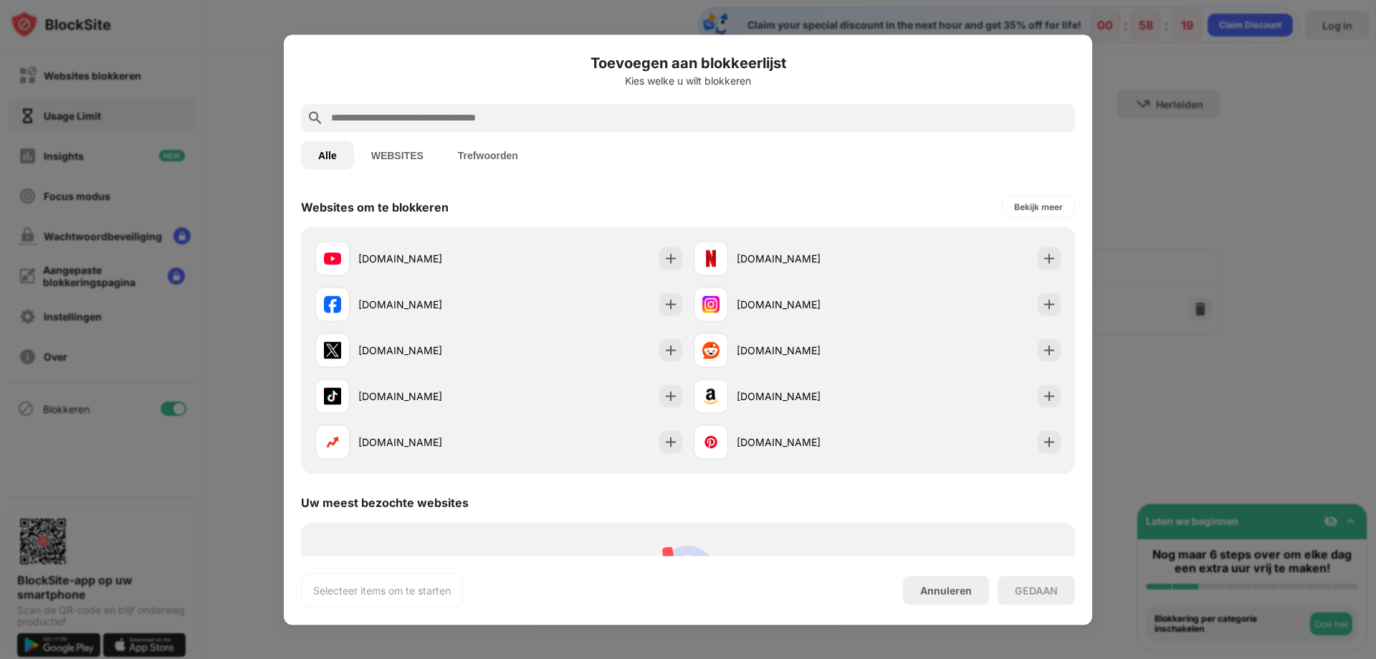
click at [425, 133] on div "Alle WEBSITES Trefwoorden" at bounding box center [688, 155] width 774 height 46
click at [426, 120] on input "text" at bounding box center [700, 117] width 740 height 17
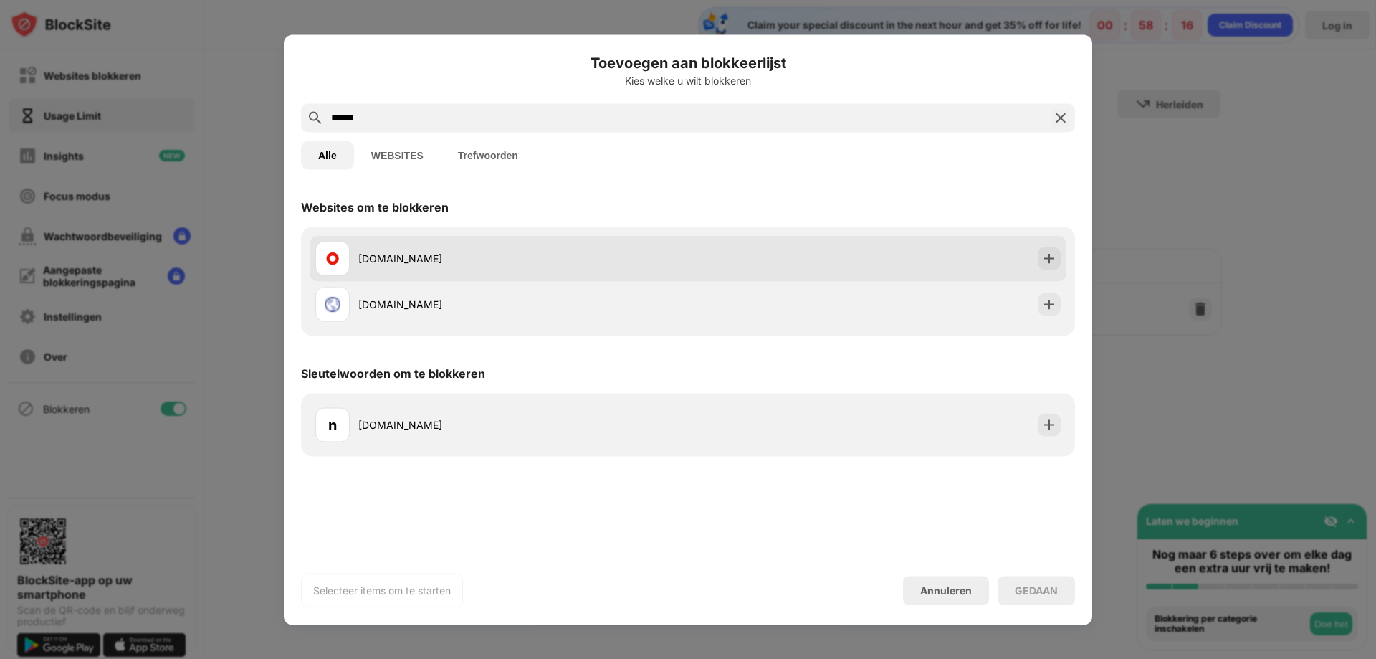
type input "******"
click at [442, 247] on div "[DOMAIN_NAME]" at bounding box center [501, 258] width 373 height 34
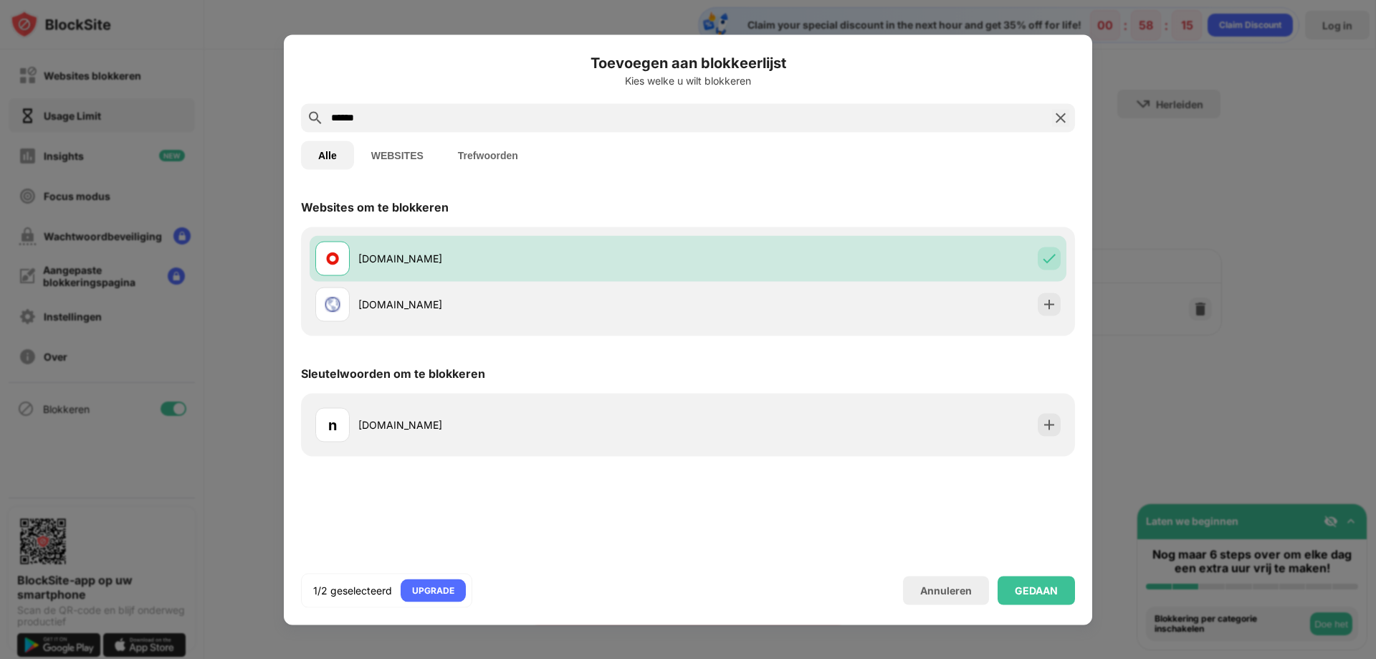
click at [1018, 563] on div "Toevoegen aan blokkeerlijst Kies welke u wilt blokkeren ****** Alle WEBSITES Tr…" at bounding box center [688, 329] width 774 height 555
click at [1022, 578] on div "GEDAAN" at bounding box center [1036, 590] width 77 height 29
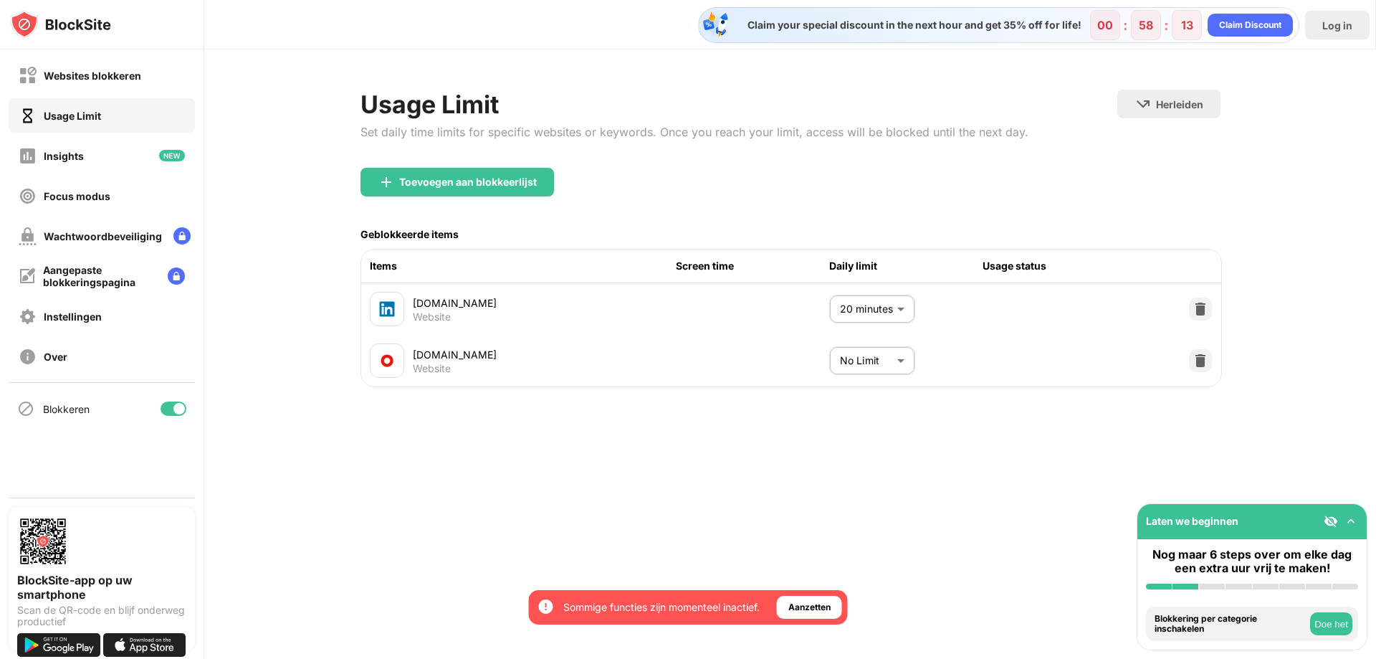
click at [865, 363] on body "Door u aan te melden, verzekert u toegang tot alle functies en voordelen die af…" at bounding box center [688, 329] width 1376 height 659
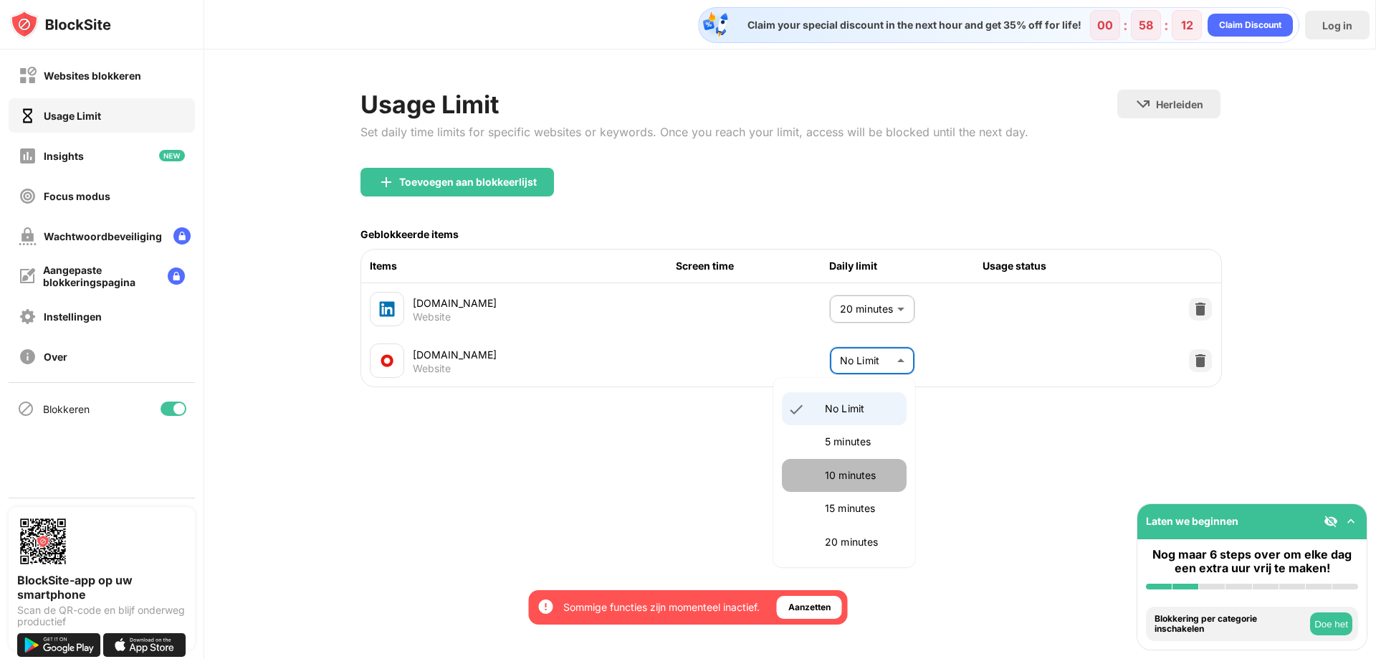
click at [861, 468] on p "10 minutes" at bounding box center [861, 475] width 73 height 16
type input "**"
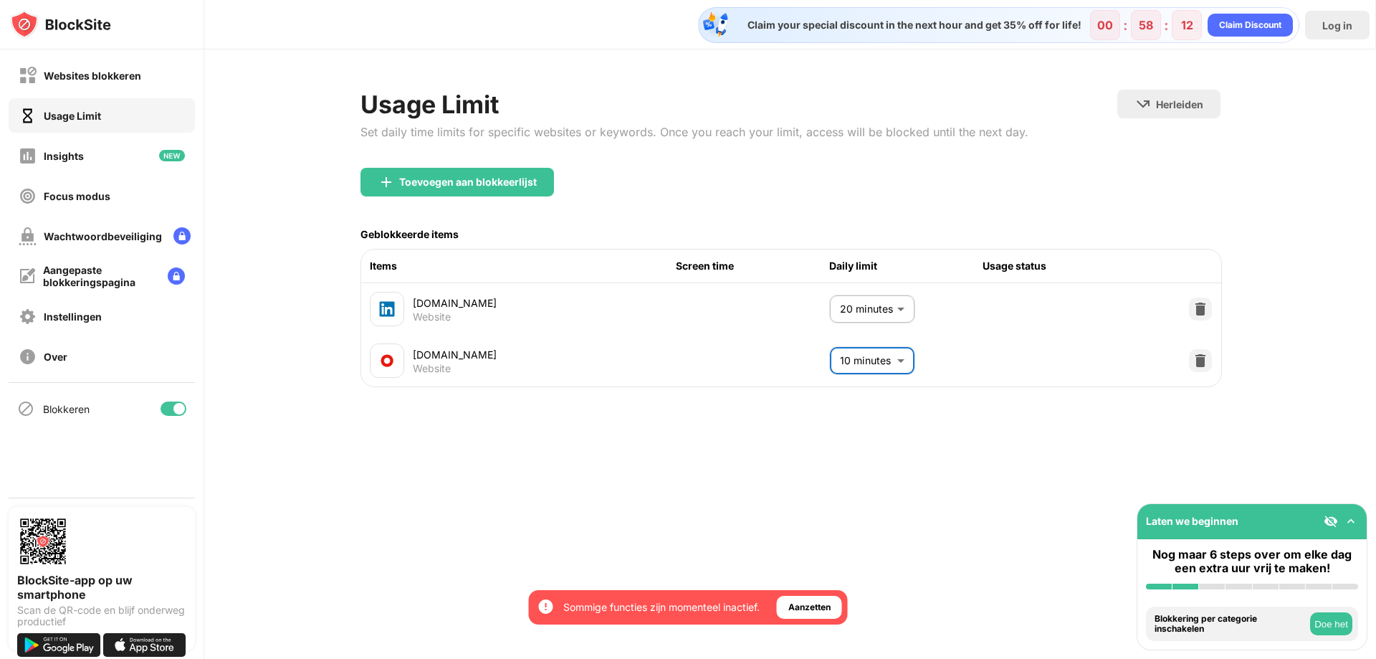
click at [794, 462] on div "No Limit 5 minutes 10 minutes 15 minutes 20 minutes 25 minutes 30 minutes 35 mi…" at bounding box center [688, 329] width 1376 height 659
click at [98, 156] on div "Insights" at bounding box center [102, 155] width 186 height 34
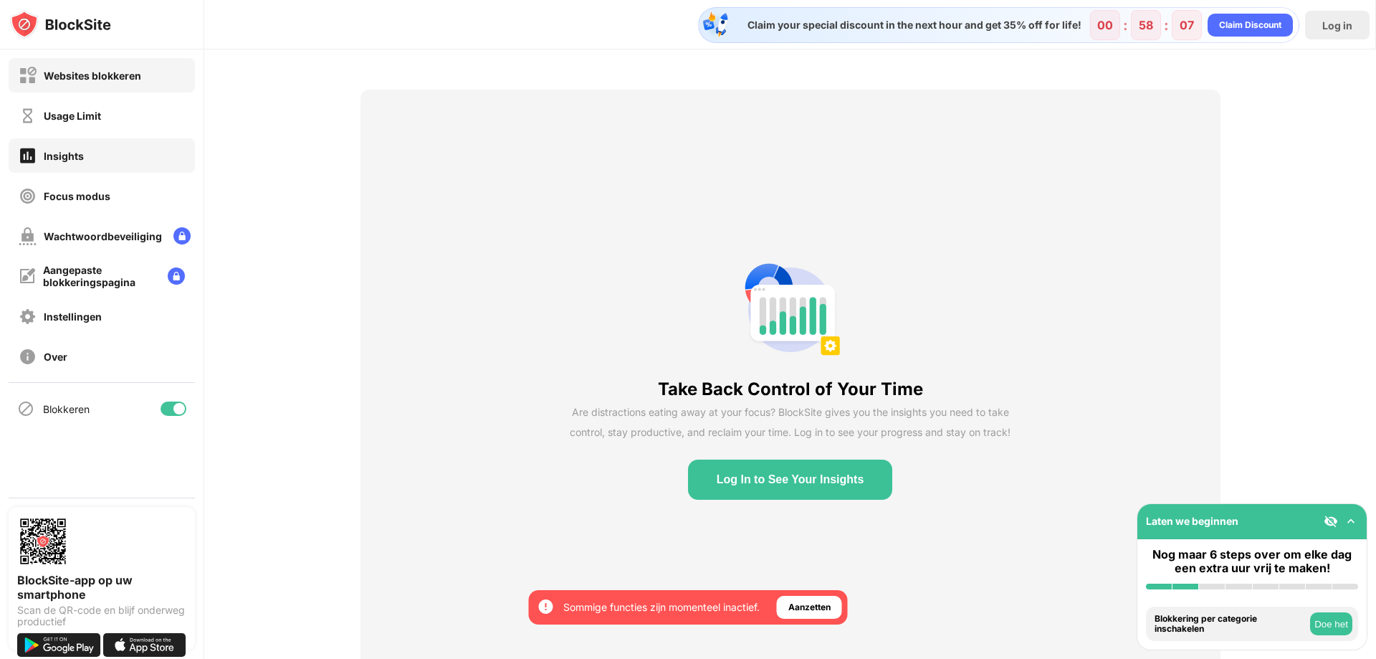
click at [80, 77] on div "Websites blokkeren" at bounding box center [92, 76] width 97 height 12
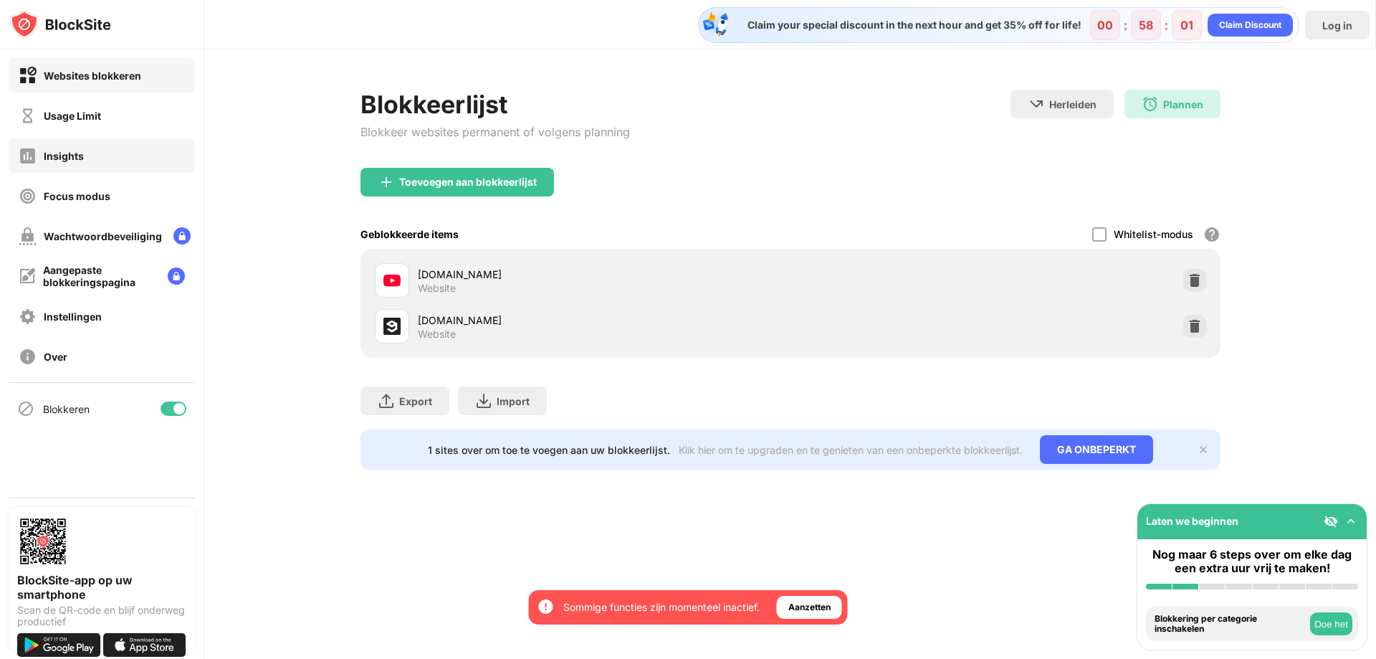
click at [92, 149] on div "Insights" at bounding box center [102, 155] width 186 height 34
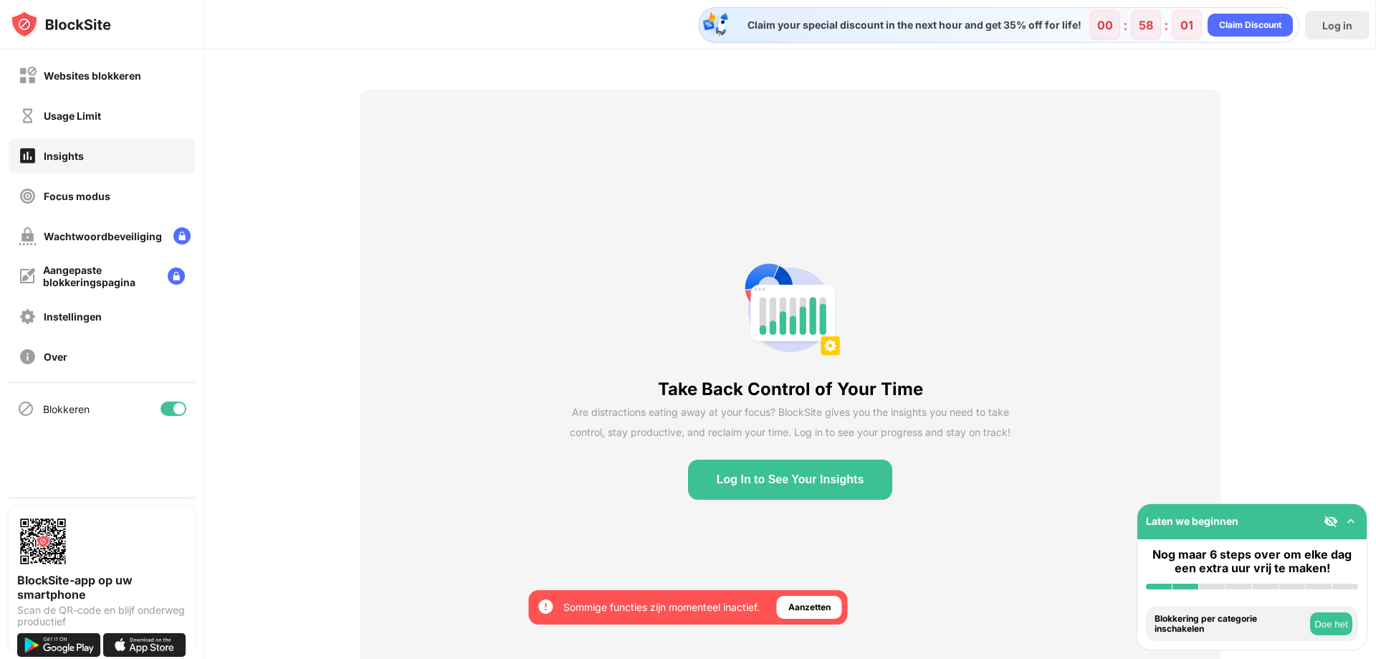
click at [85, 125] on div "Usage Limit" at bounding box center [102, 115] width 186 height 34
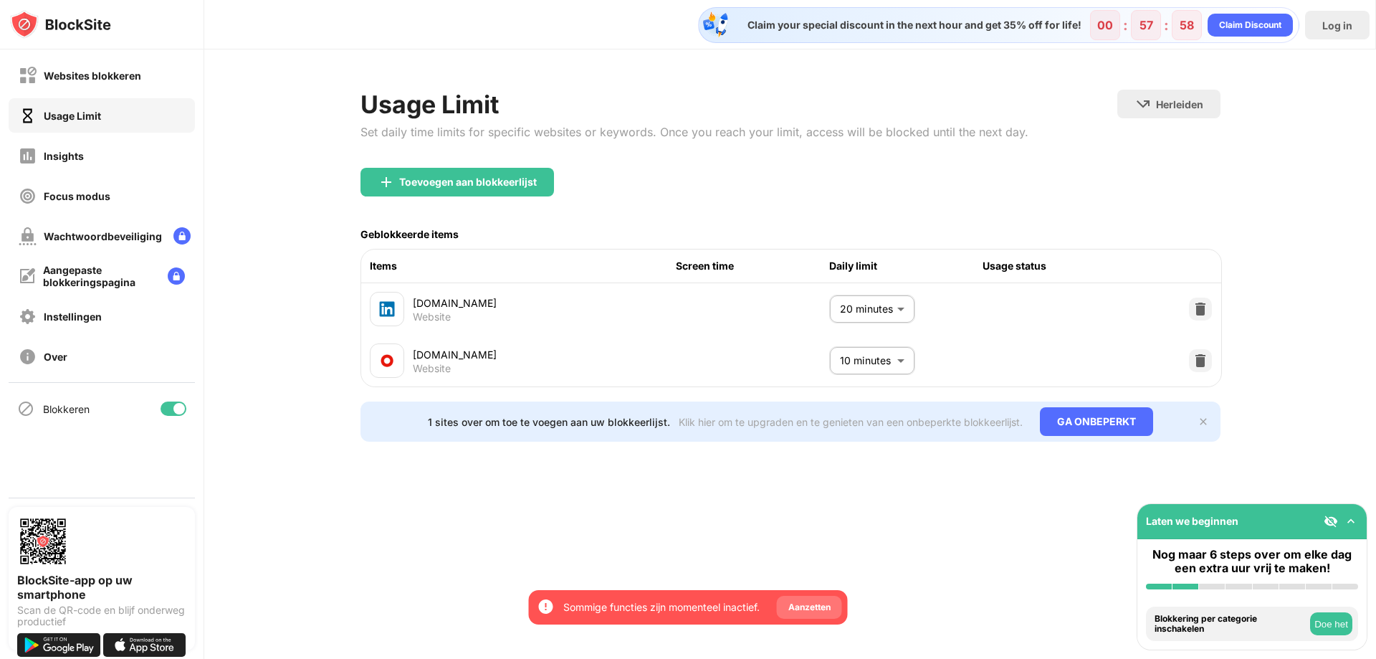
click at [798, 612] on div "Aanzetten" at bounding box center [809, 607] width 42 height 14
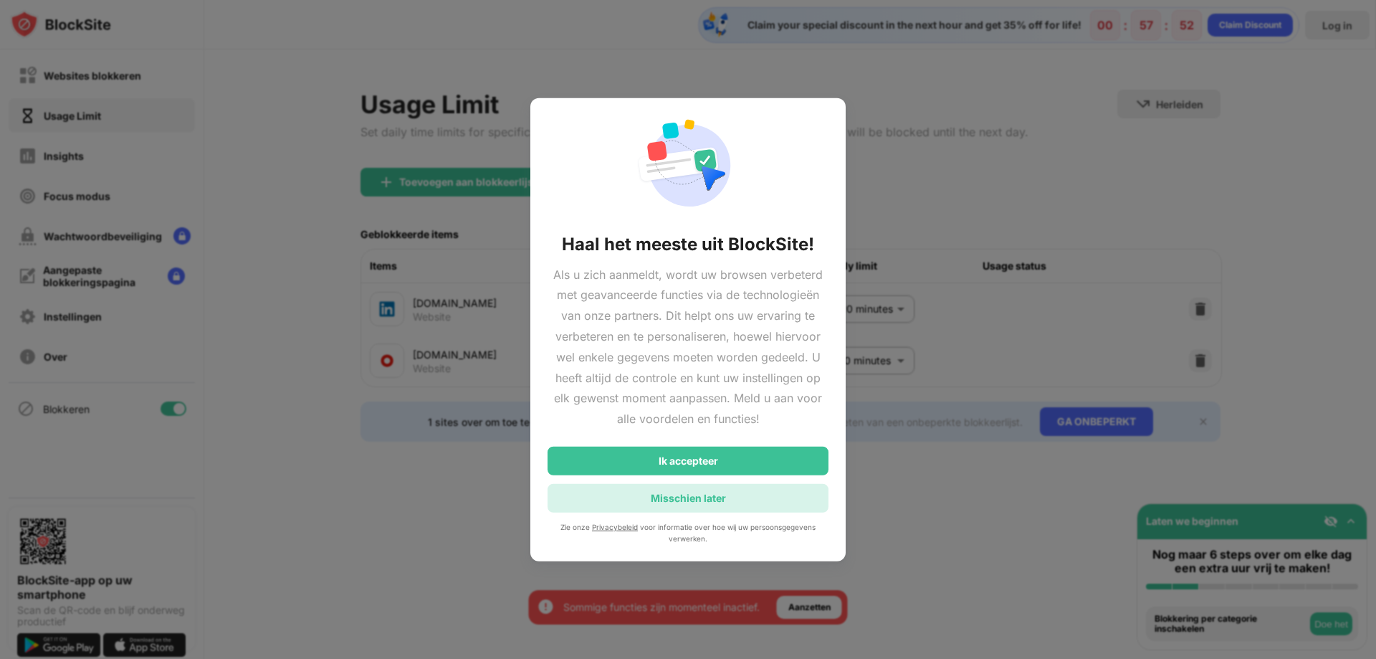
click at [700, 500] on div "Misschien later" at bounding box center [688, 498] width 75 height 12
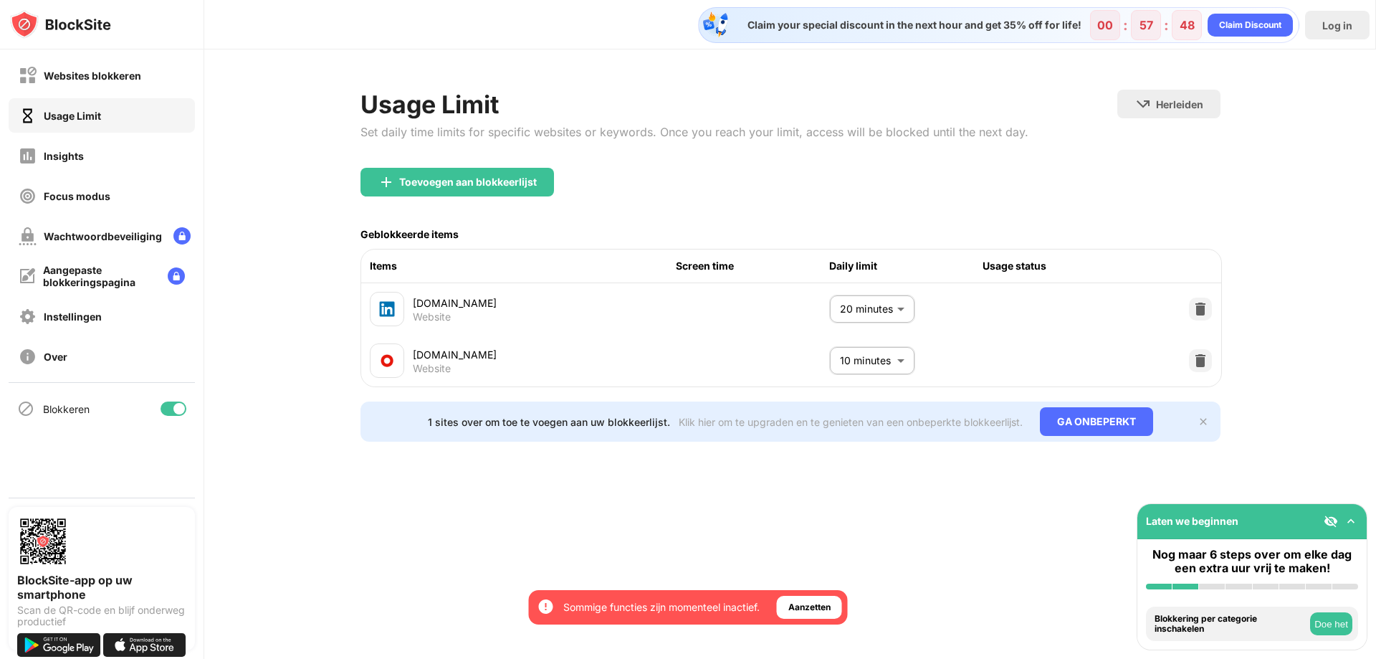
click at [1316, 628] on button "Doe het" at bounding box center [1331, 623] width 42 height 23
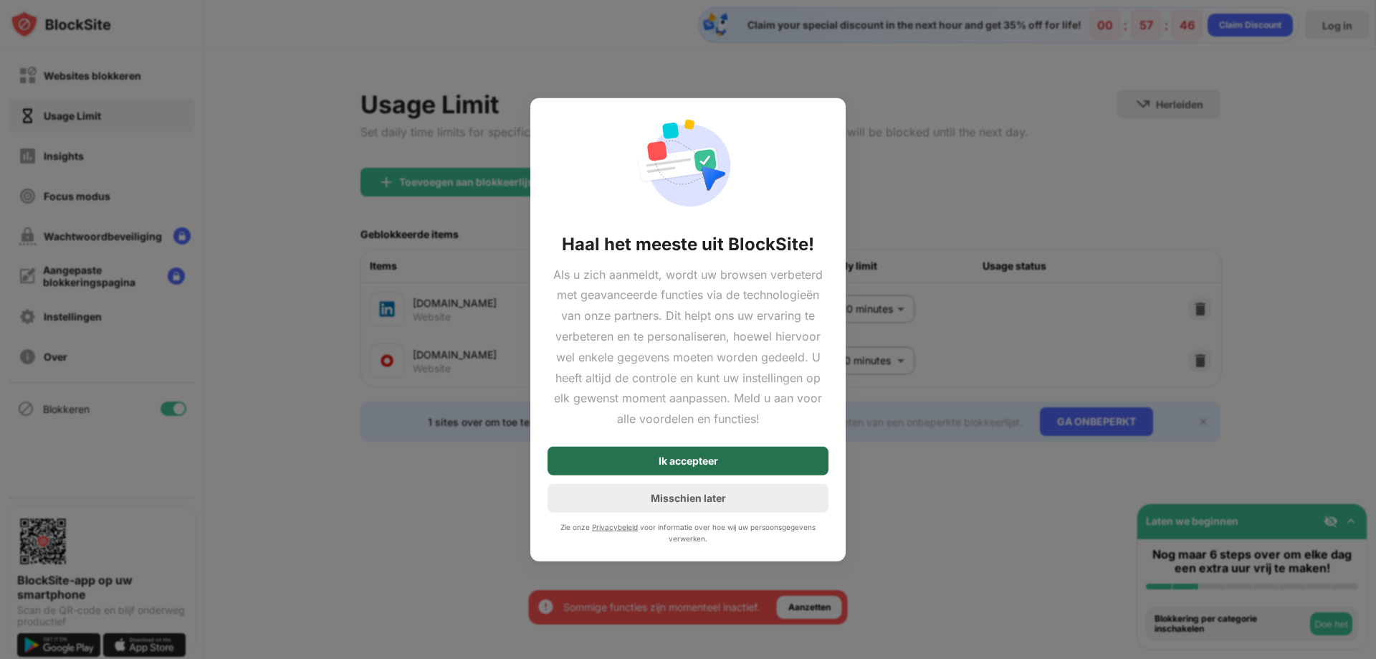
click at [720, 464] on div "Ik accepteer" at bounding box center [688, 461] width 281 height 29
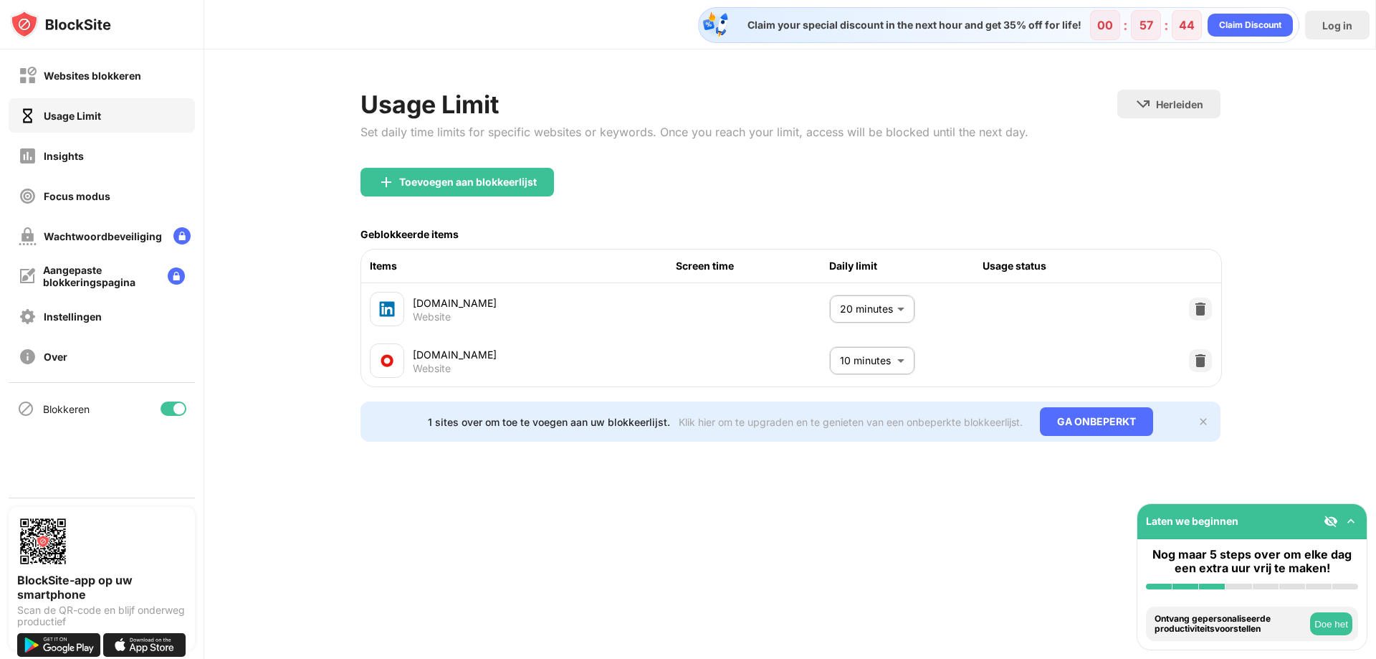
click at [1339, 628] on button "Doe het" at bounding box center [1331, 623] width 42 height 23
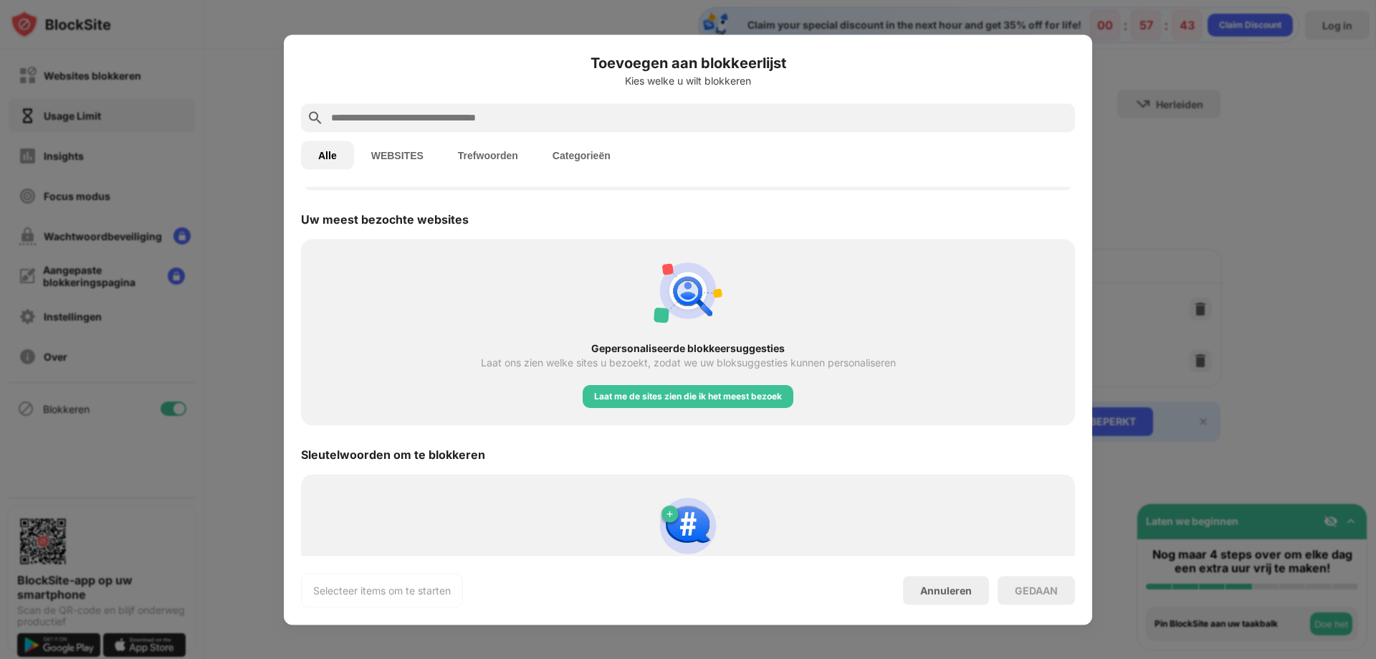
scroll to position [499, 0]
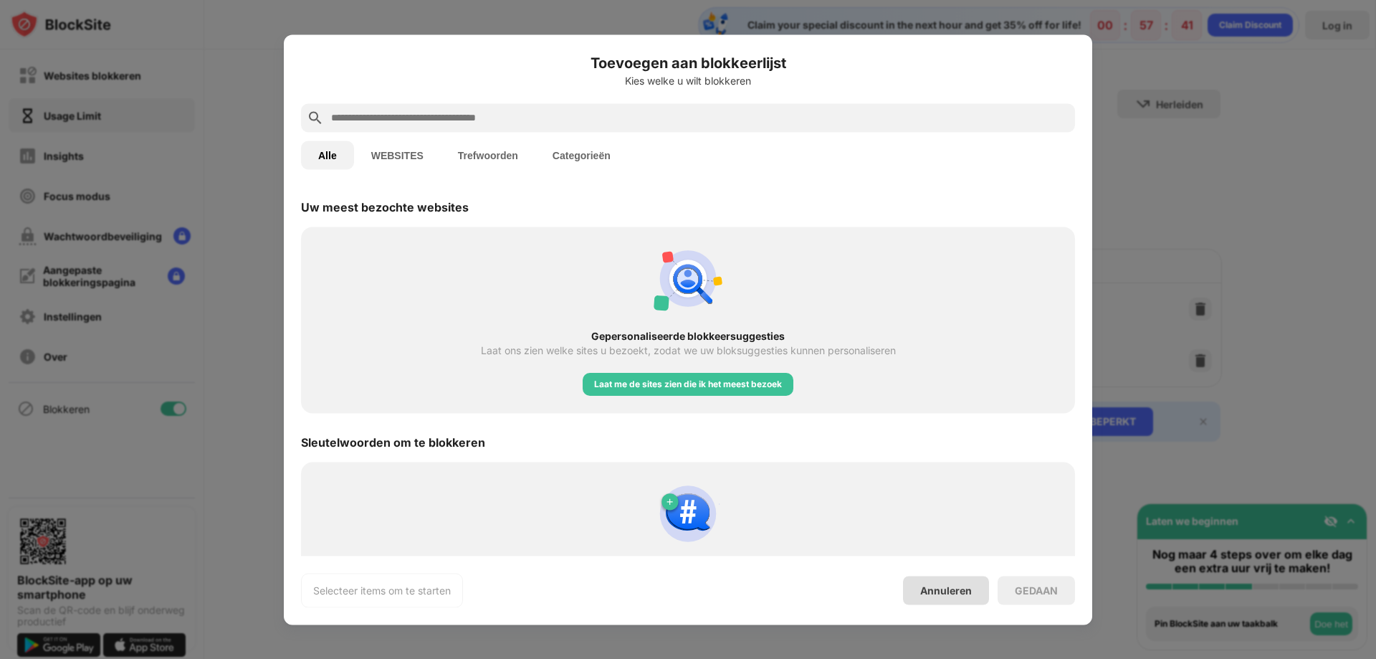
click at [958, 592] on div "Annuleren" at bounding box center [946, 590] width 52 height 12
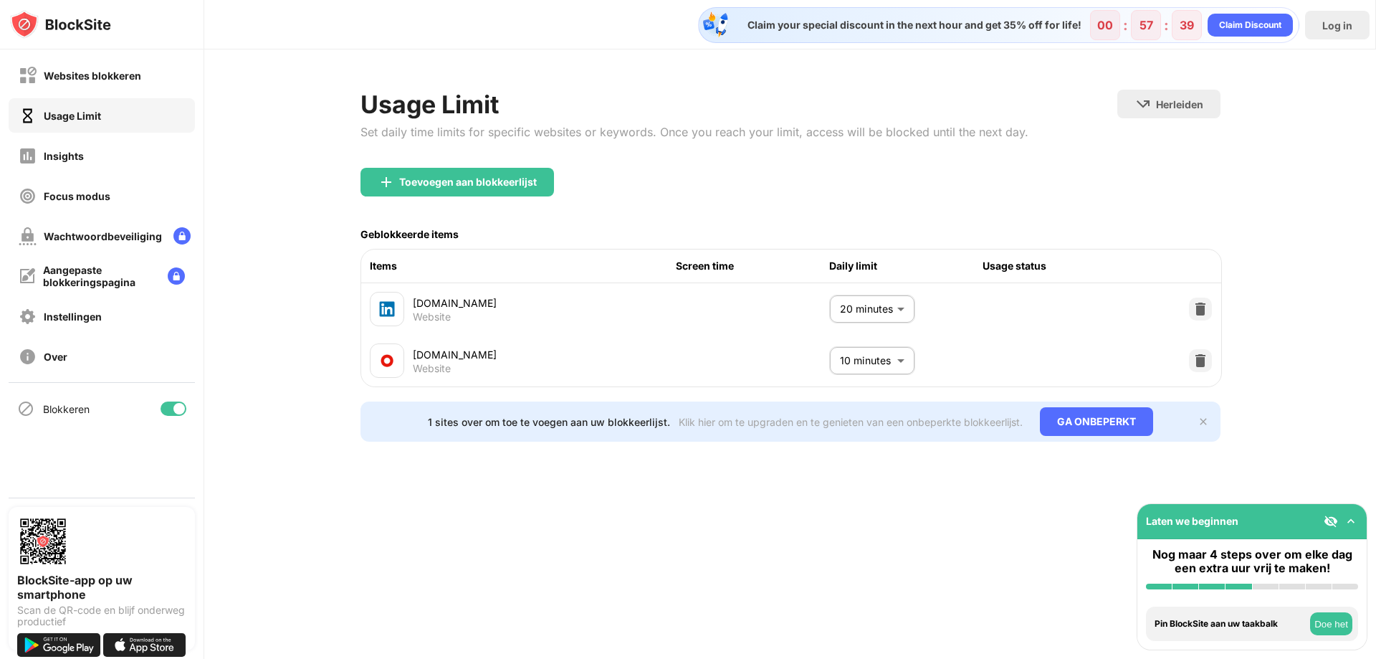
click at [1278, 584] on div at bounding box center [1266, 586] width 26 height 6
click at [90, 87] on div "Websites blokkeren" at bounding box center [102, 75] width 186 height 34
